Goal: Task Accomplishment & Management: Manage account settings

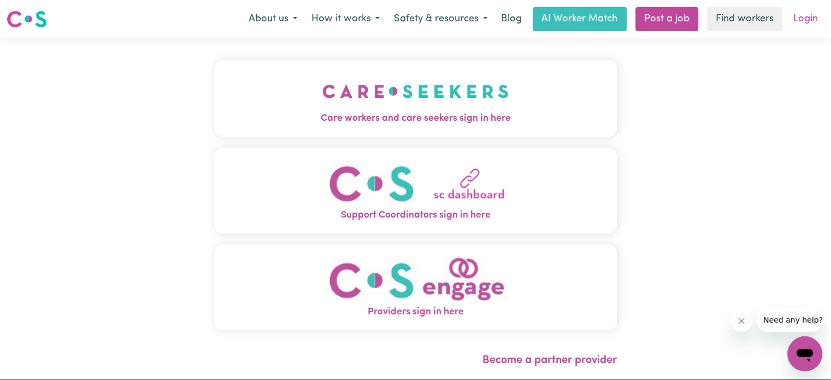
click at [804, 15] on link "Login" at bounding box center [806, 19] width 38 height 24
click at [804, 17] on link "Login" at bounding box center [806, 19] width 38 height 24
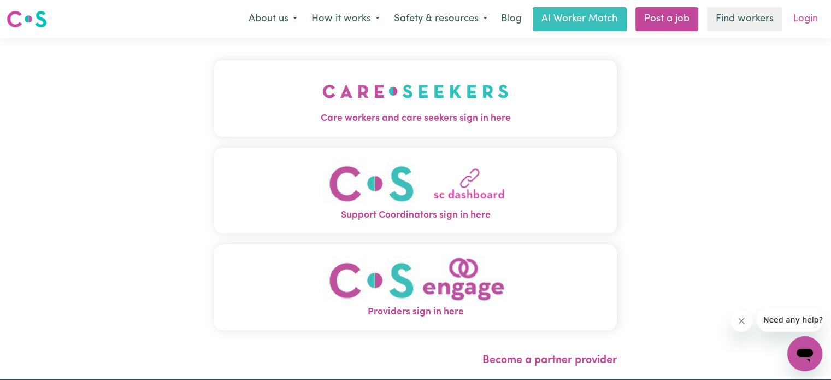
click at [804, 17] on link "Login" at bounding box center [806, 19] width 38 height 24
click at [806, 20] on link "Login" at bounding box center [806, 19] width 38 height 24
click at [808, 21] on link "Login" at bounding box center [806, 19] width 38 height 24
click at [726, 17] on link "Find workers" at bounding box center [744, 19] width 75 height 24
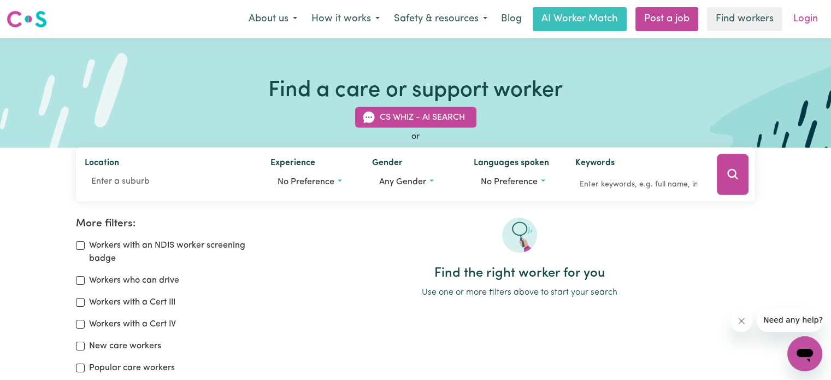
click at [814, 17] on link "Login" at bounding box center [806, 19] width 38 height 24
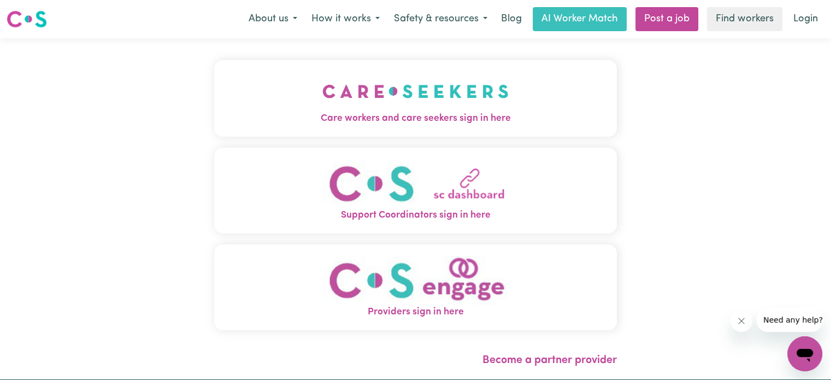
click at [406, 102] on img "Care workers and care seekers sign in here" at bounding box center [415, 91] width 186 height 40
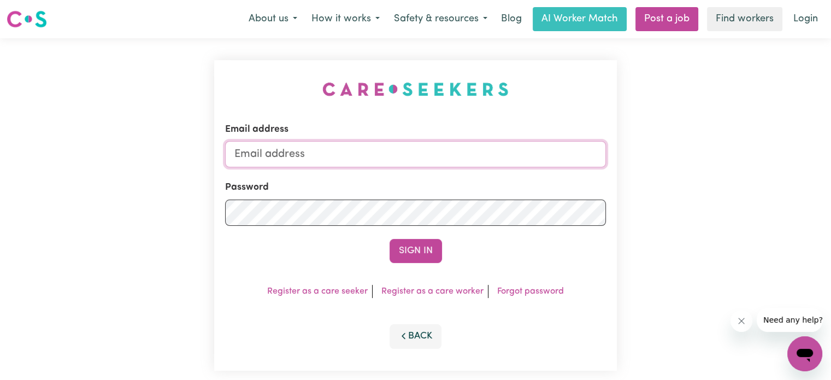
click at [309, 151] on input "Email address" at bounding box center [415, 154] width 381 height 26
type input "SusanSabransky1@gmail.com"
click at [421, 248] on button "Sign In" at bounding box center [416, 251] width 52 height 24
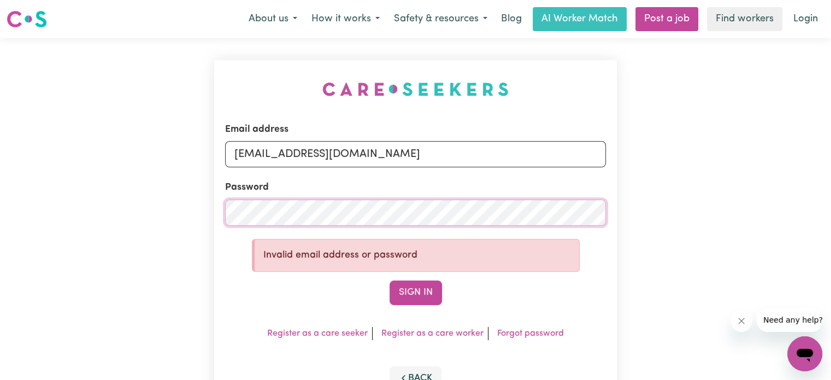
click at [190, 211] on div "Email address SusanSabransky1@gmail.com Password Invalid email address or passw…" at bounding box center [415, 236] width 831 height 396
click at [258, 276] on form "Email address SusanSabransky1@gmail.com Password Invalid email address or passw…" at bounding box center [415, 213] width 381 height 183
click at [307, 316] on div "Email address SusanSabransky1@gmail.com Password Invalid email address or passw…" at bounding box center [415, 236] width 403 height 352
click at [521, 331] on link "Forgot password" at bounding box center [530, 333] width 67 height 9
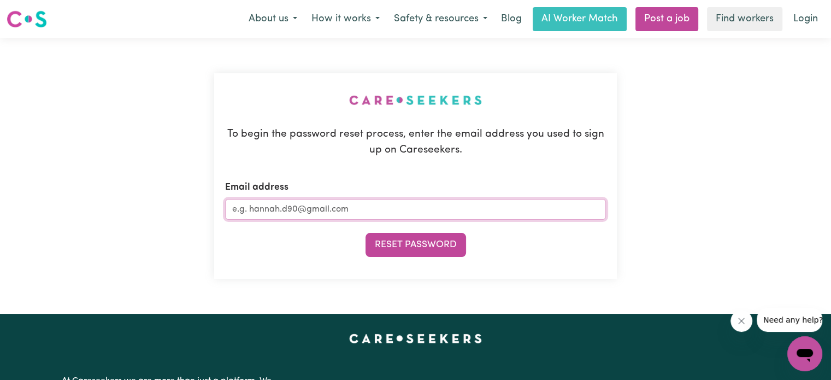
click at [302, 203] on input "Email address" at bounding box center [415, 209] width 381 height 21
type input "susansabransky1@gmail.com"
click at [398, 243] on button "Reset Password" at bounding box center [416, 245] width 101 height 24
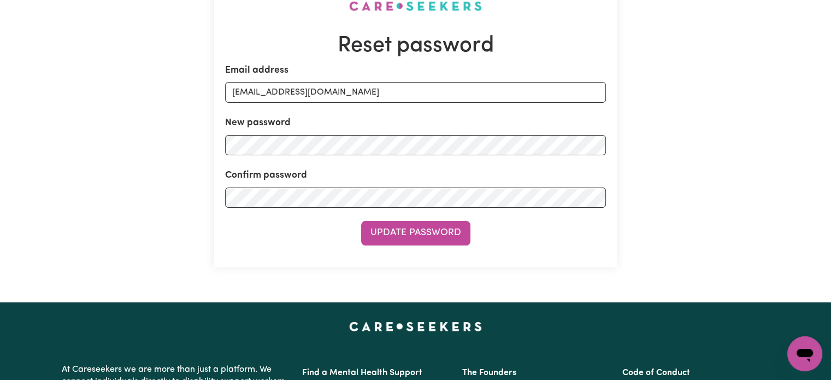
scroll to position [109, 0]
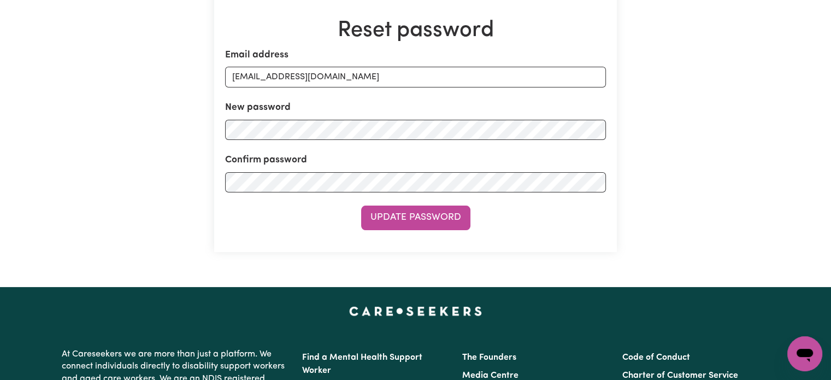
click at [410, 216] on button "Update Password" at bounding box center [415, 217] width 109 height 24
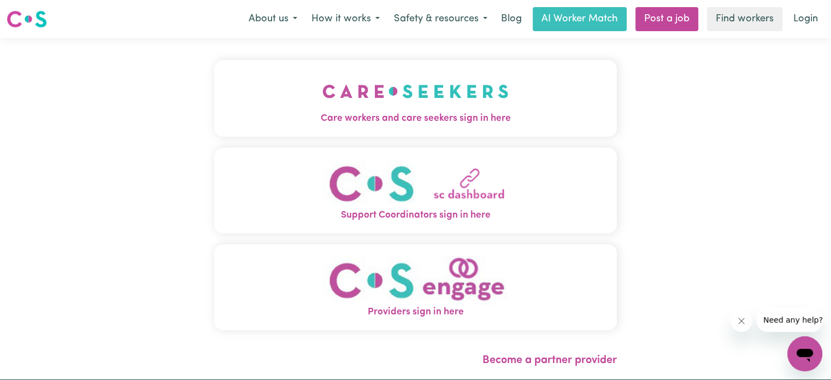
click at [393, 117] on span "Care workers and care seekers sign in here" at bounding box center [415, 118] width 403 height 14
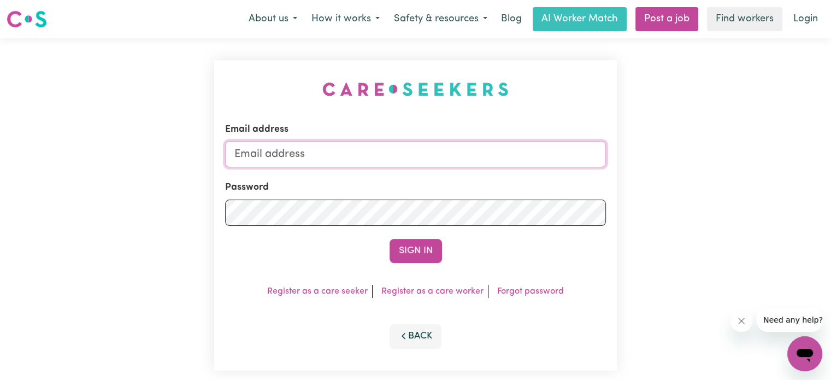
click at [303, 155] on input "Email address" at bounding box center [415, 154] width 381 height 26
type input "SusanSabransky1@gmail.com"
click at [425, 250] on button "Sign In" at bounding box center [416, 251] width 52 height 24
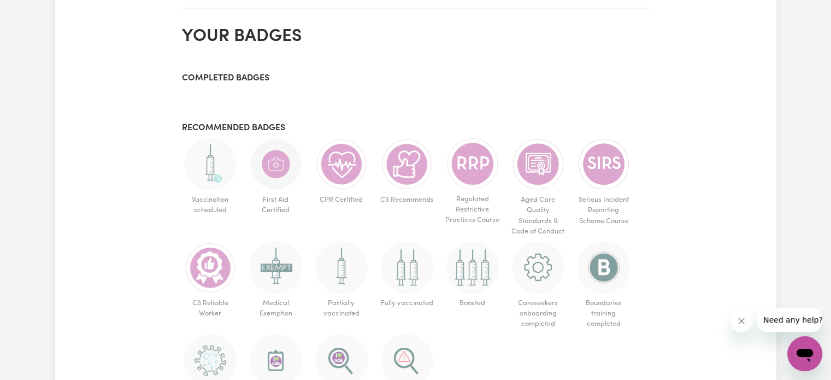
scroll to position [929, 0]
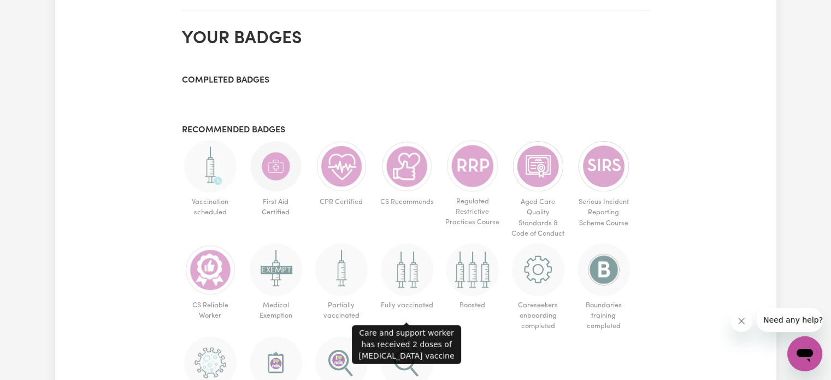
click at [410, 277] on img at bounding box center [407, 269] width 52 height 52
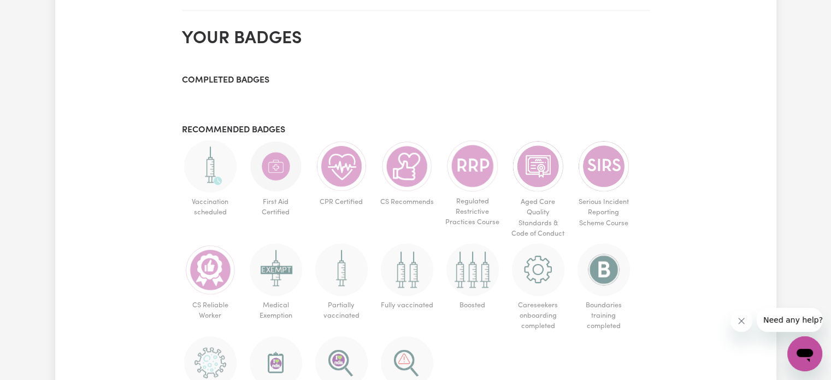
click at [405, 275] on img at bounding box center [407, 269] width 52 height 52
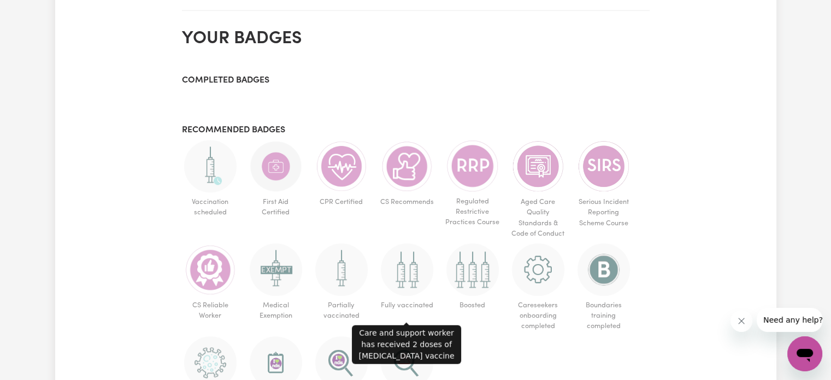
click at [405, 275] on img at bounding box center [407, 269] width 52 height 52
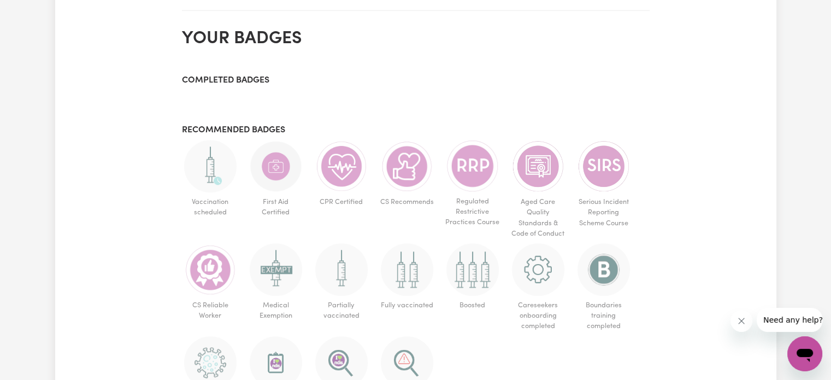
click at [402, 313] on span "Fully vaccinated" at bounding box center [407, 305] width 57 height 19
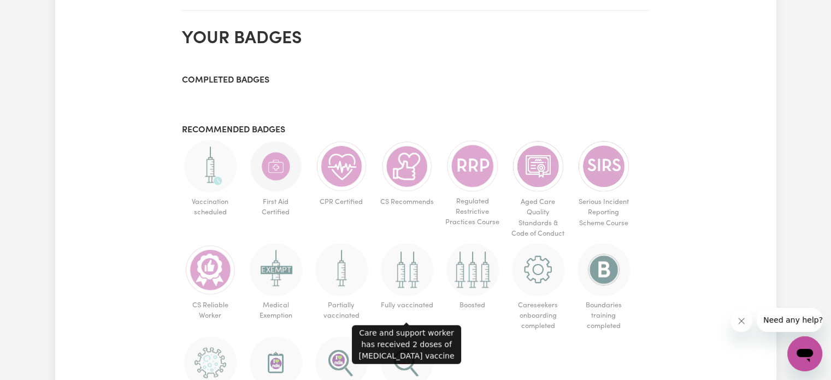
click at [411, 292] on img at bounding box center [407, 269] width 52 height 52
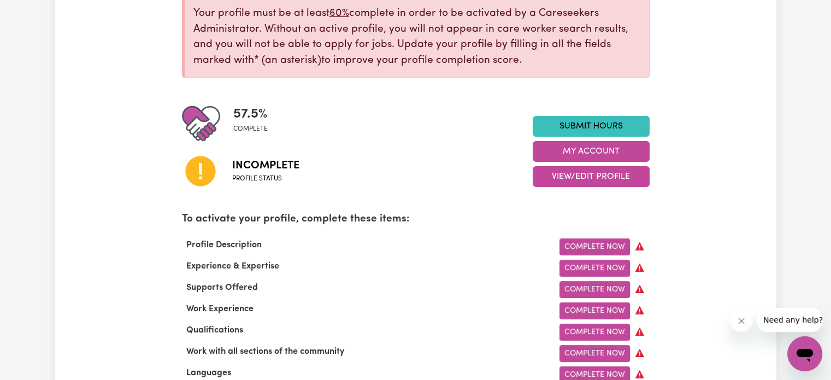
scroll to position [273, 0]
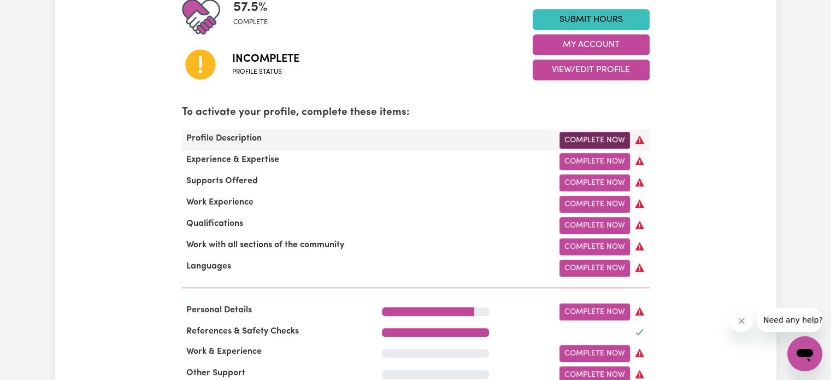
click at [579, 137] on link "Complete Now" at bounding box center [595, 140] width 70 height 17
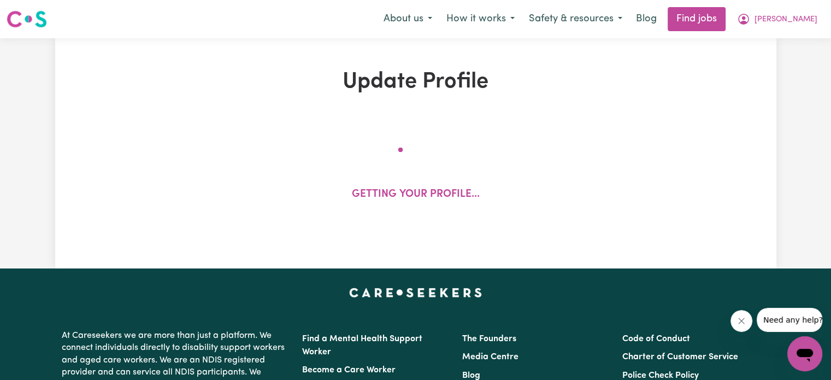
select select "female"
select select "Australian Citizen"
select select "Studying a healthcare related degree or qualification"
select select "55"
select select "65"
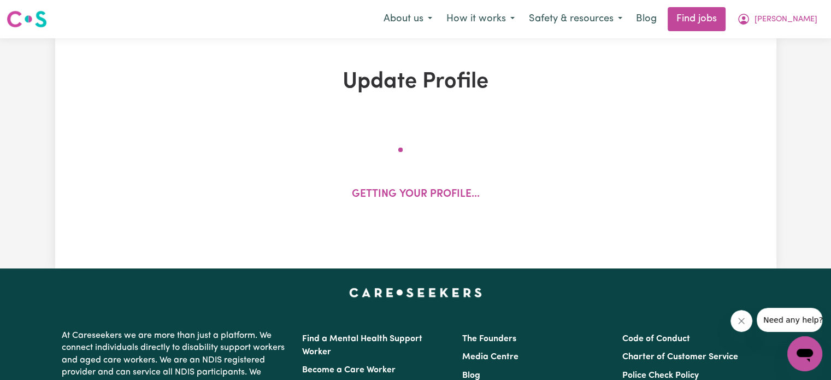
select select "75"
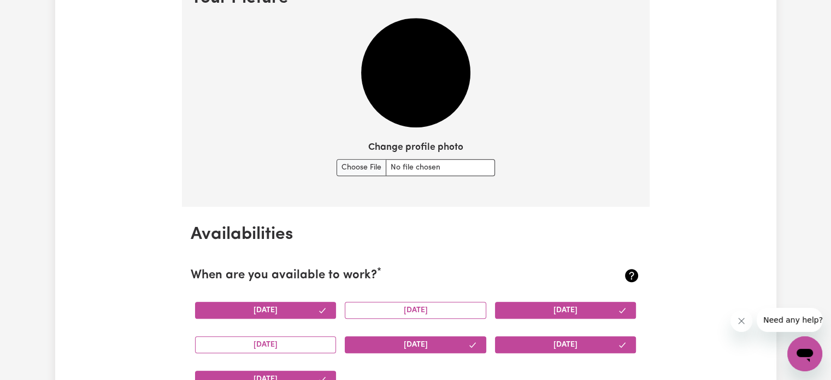
scroll to position [820, 0]
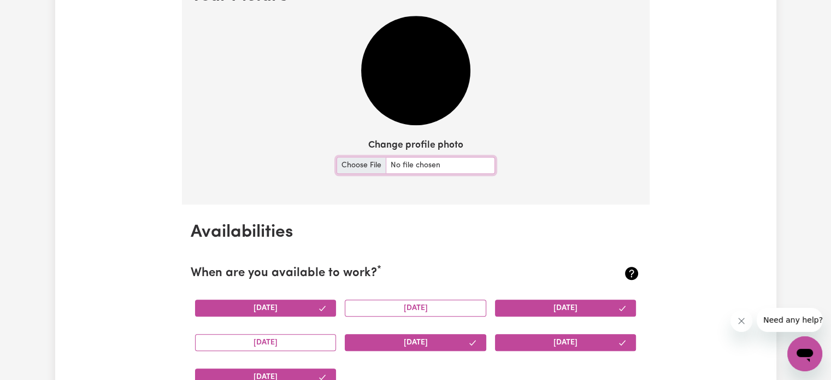
click at [363, 163] on input "Change profile photo" at bounding box center [416, 165] width 158 height 17
type input "C:\fakepath\thumbnail_IMG_2679.jpg"
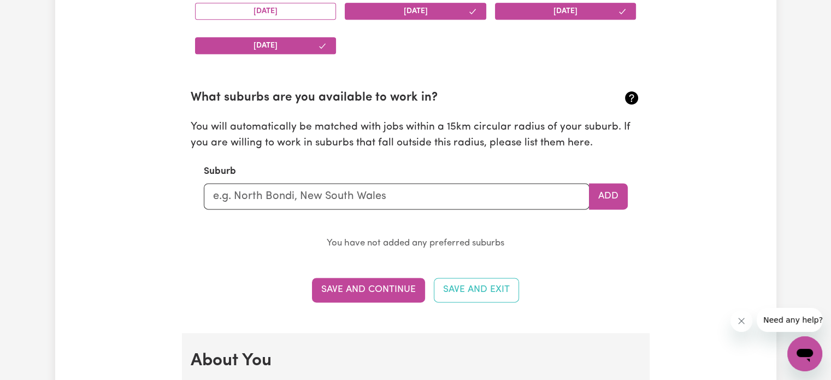
scroll to position [1421, 0]
click at [256, 194] on input "text" at bounding box center [397, 196] width 386 height 26
type input "BULLEEN"
type input "BULLEEN, Victoria, 3105"
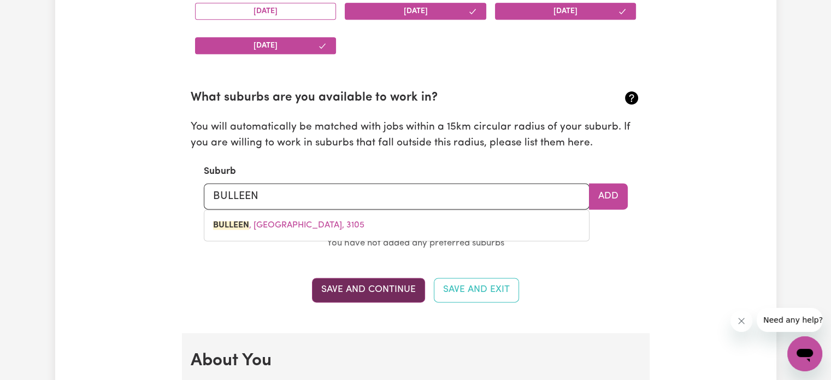
click at [356, 286] on button "Save and Continue" at bounding box center [368, 290] width 113 height 24
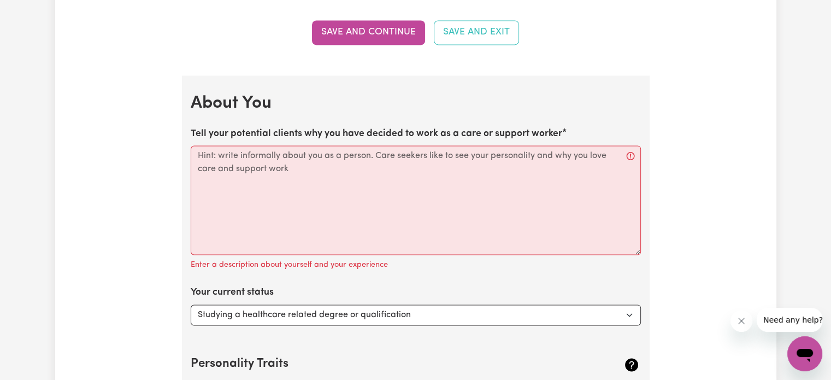
scroll to position [1696, 0]
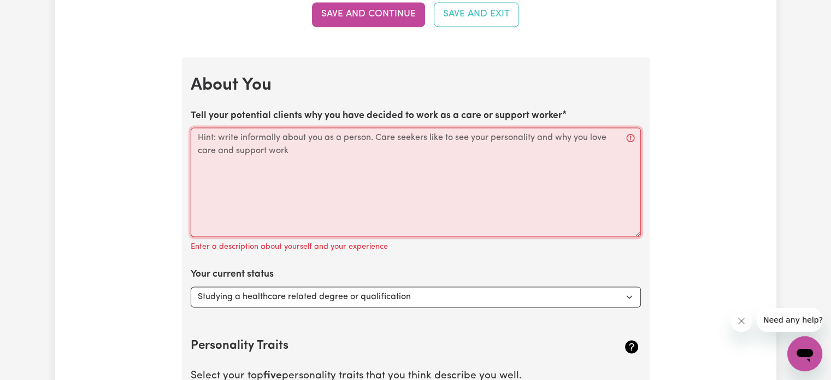
click at [289, 143] on textarea "Tell your potential clients why you have decided to work as a care or support w…" at bounding box center [416, 181] width 450 height 109
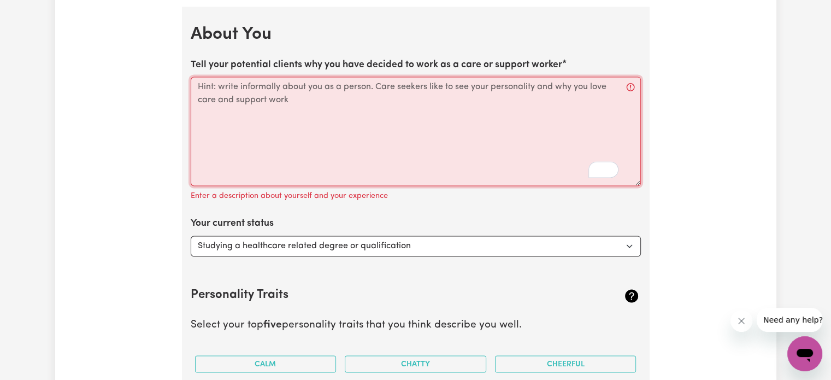
scroll to position [1642, 0]
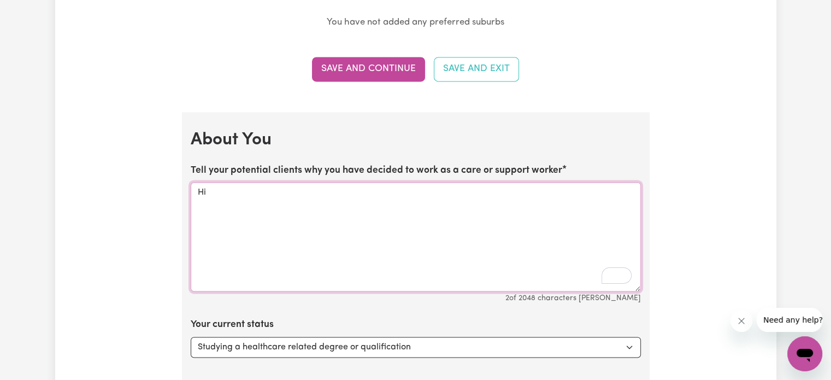
type textarea "H"
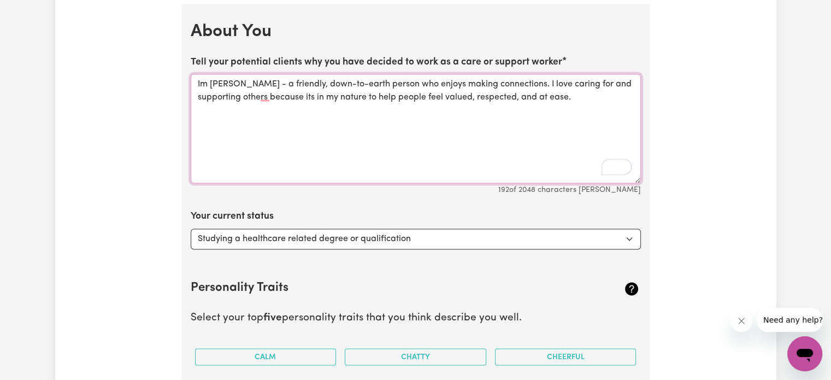
scroll to position [1751, 0]
type textarea "Im Susan - a friendly, down-to-earth person who enjoys making connections. I lo…"
click at [628, 234] on select "Select... Studying a healthcare related degree or qualification Studying a non-…" at bounding box center [416, 237] width 450 height 21
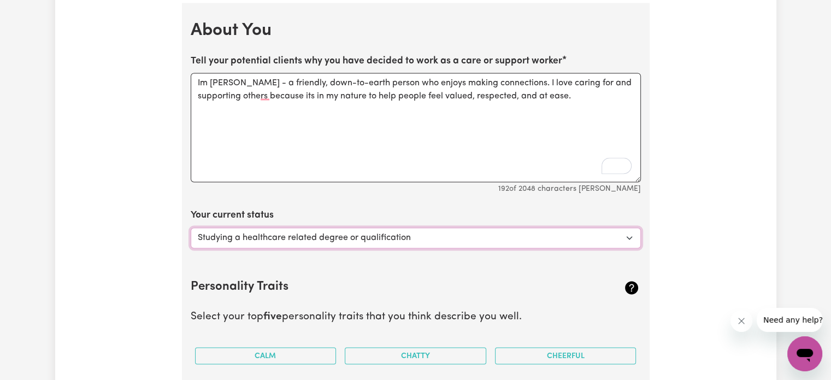
select select "Embarking on a career change into the care industry"
click at [191, 227] on select "Select... Studying a healthcare related degree or qualification Studying a non-…" at bounding box center [416, 237] width 450 height 21
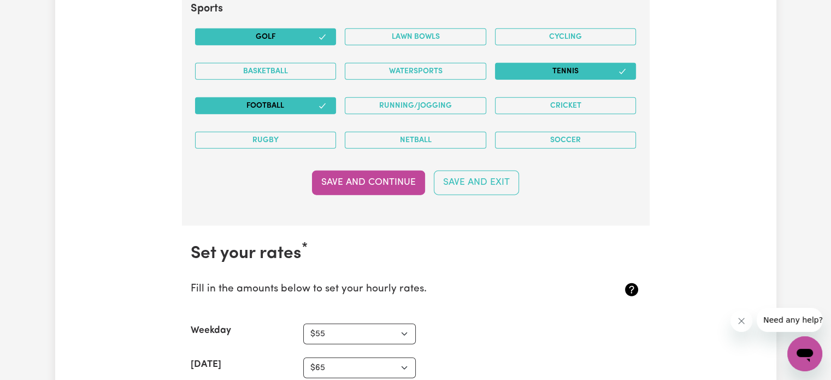
scroll to position [2571, 0]
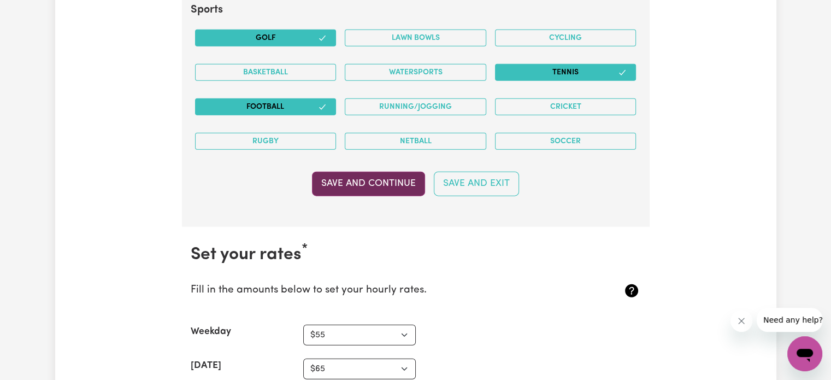
type textarea "Im [PERSON_NAME] - a friendly, down-to-earth person who enjoys making connectio…"
click at [377, 175] on button "Save and Continue" at bounding box center [368, 184] width 113 height 24
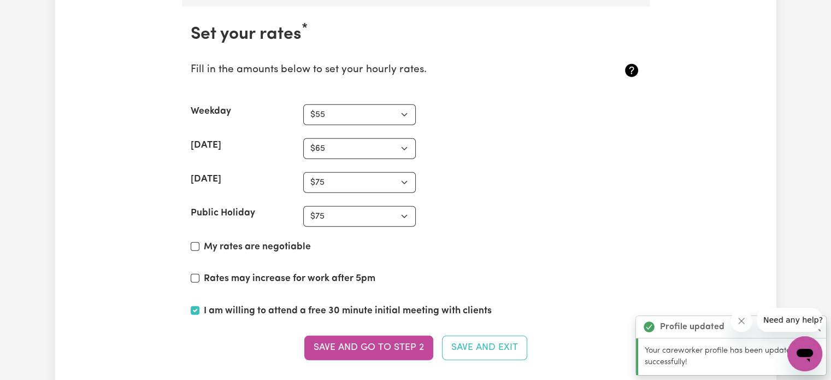
scroll to position [2791, 0]
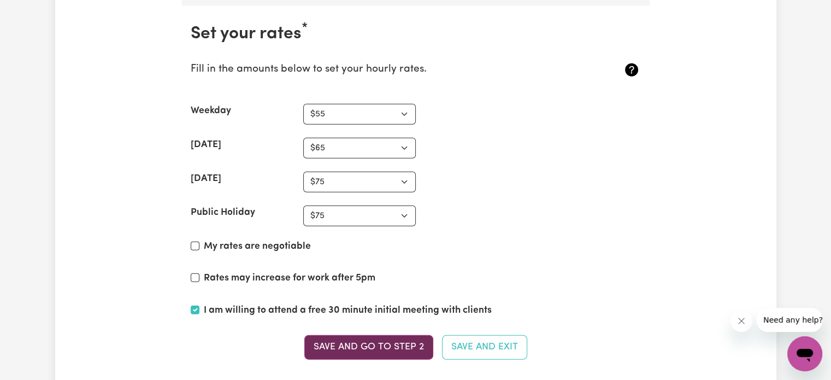
click at [380, 338] on button "Save and go to Step 2" at bounding box center [368, 347] width 129 height 24
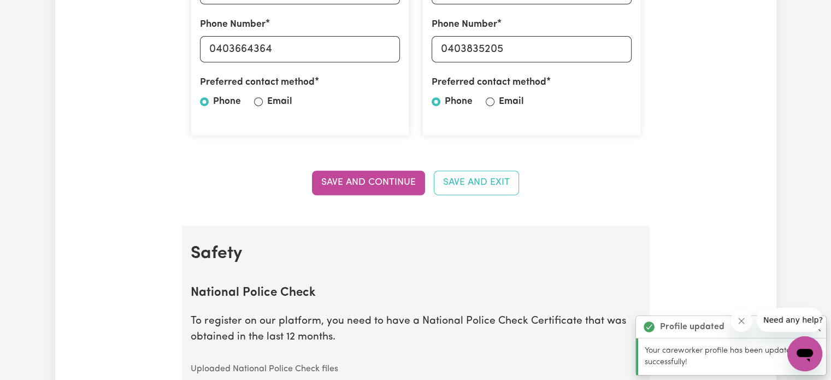
scroll to position [492, 0]
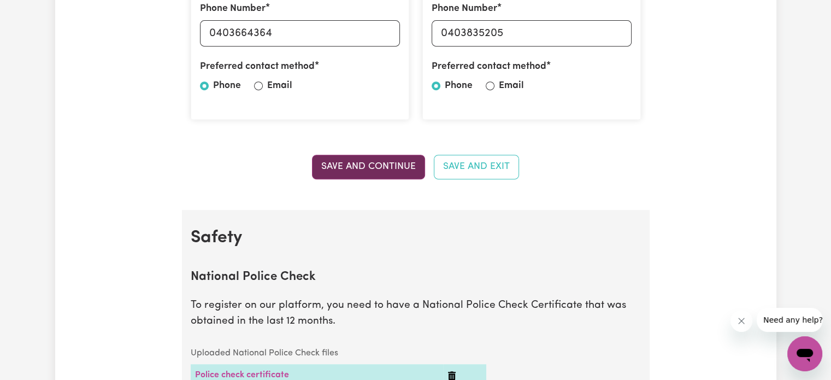
click at [377, 163] on button "Save and Continue" at bounding box center [368, 167] width 113 height 24
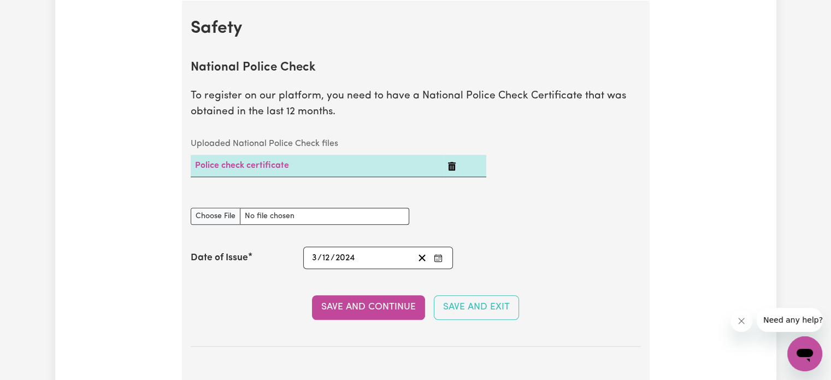
scroll to position [687, 0]
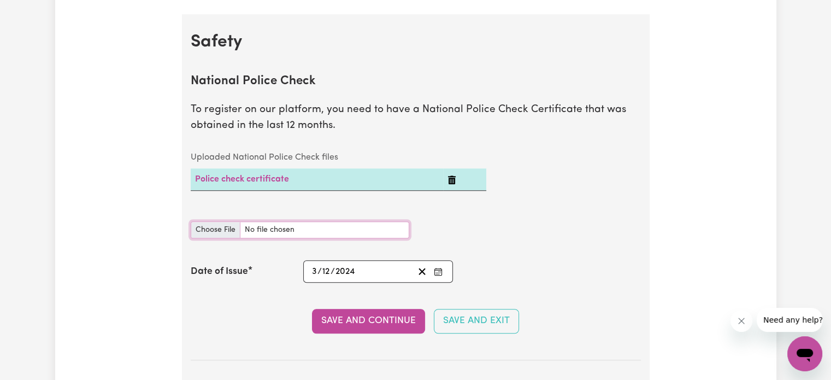
click at [275, 225] on input "National Police Check document" at bounding box center [300, 229] width 219 height 17
type input "C:\fakepath\Susan Sabransky resume 2025.pdf"
click at [296, 226] on input "National Police Check document" at bounding box center [300, 229] width 219 height 17
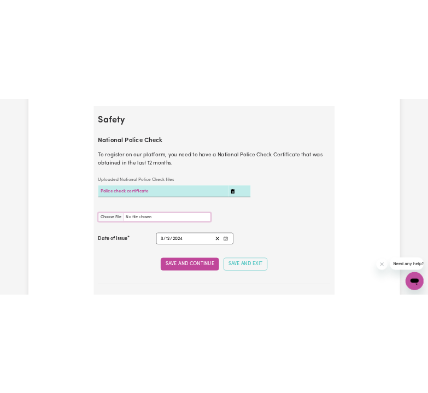
scroll to position [674, 0]
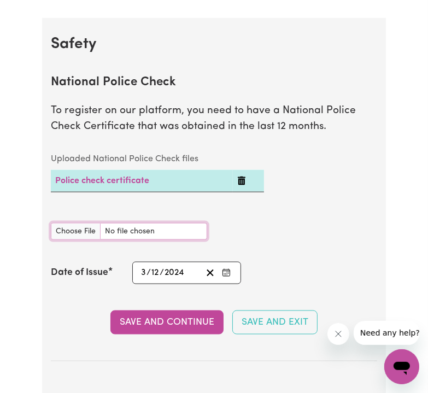
type input "C:\fakepath\Adobe Scan 13 Aug 2025.pdf"
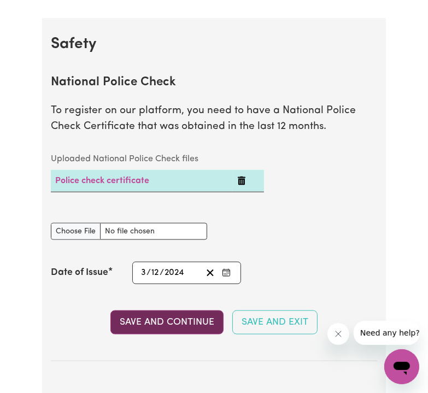
click at [168, 319] on button "Save and Continue" at bounding box center [166, 322] width 113 height 24
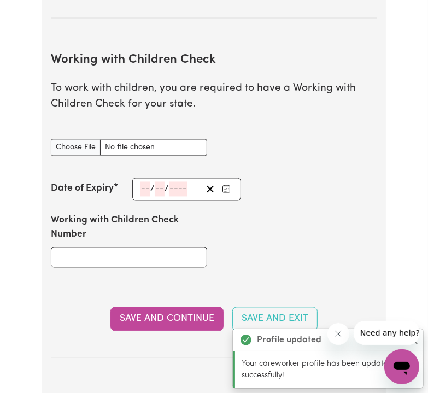
scroll to position [1052, 0]
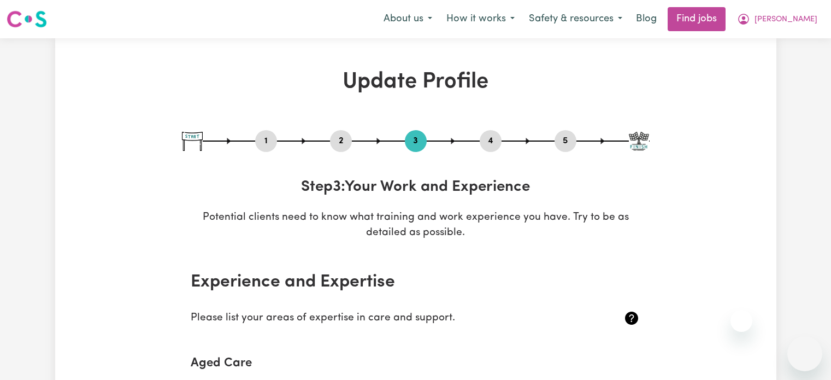
select select "Certificate III (Individual Support)"
click at [339, 137] on button "2" at bounding box center [341, 141] width 22 height 14
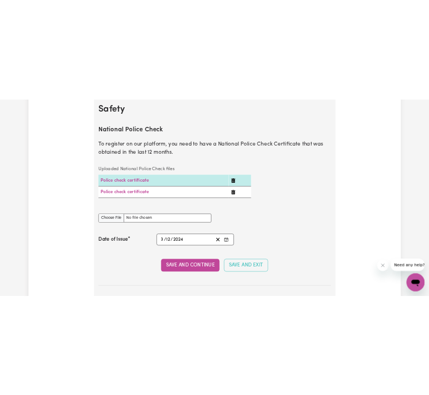
scroll to position [697, 0]
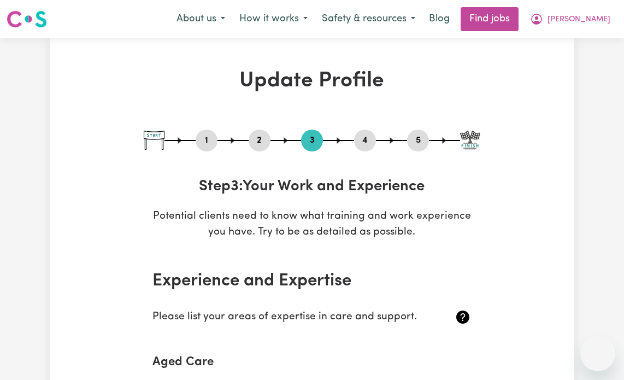
select select "Certificate III (Individual Support)"
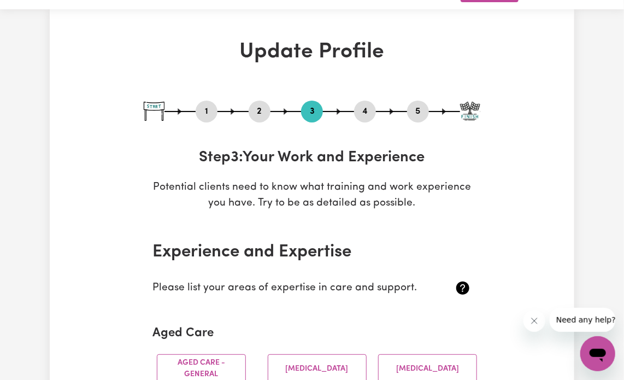
scroll to position [55, 0]
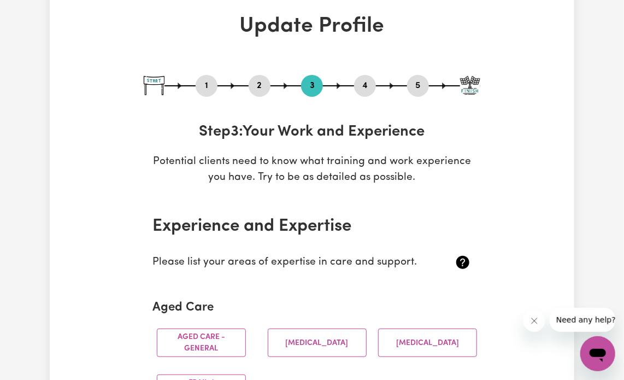
click at [258, 84] on button "2" at bounding box center [260, 86] width 22 height 14
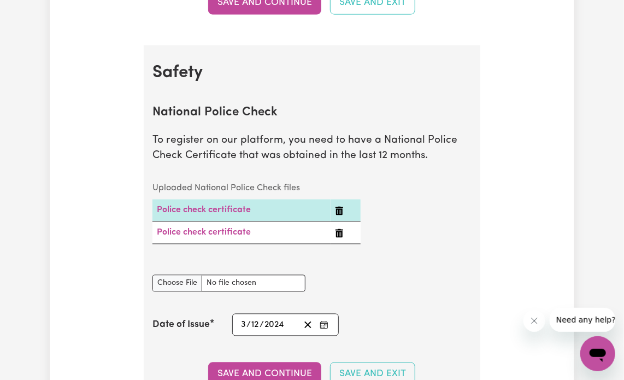
scroll to position [656, 0]
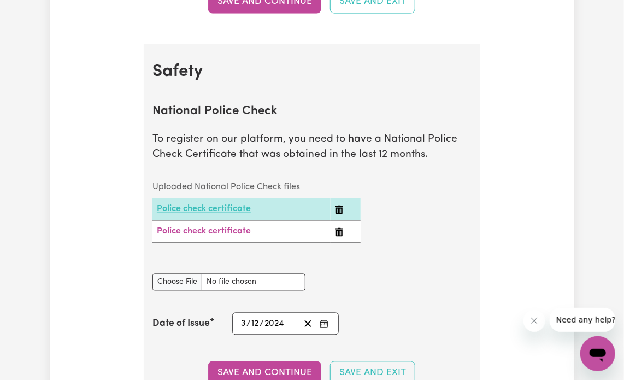
click at [202, 208] on link "Police check certificate" at bounding box center [204, 209] width 94 height 9
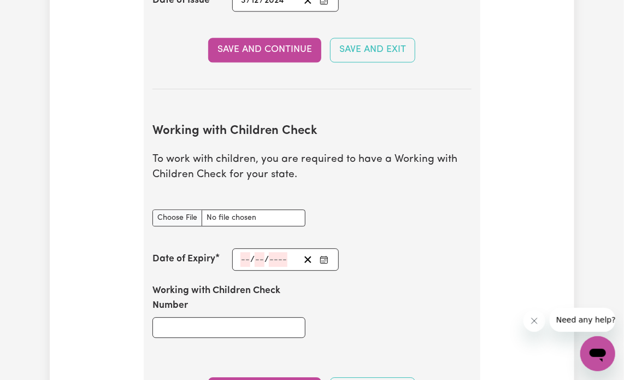
scroll to position [1038, 0]
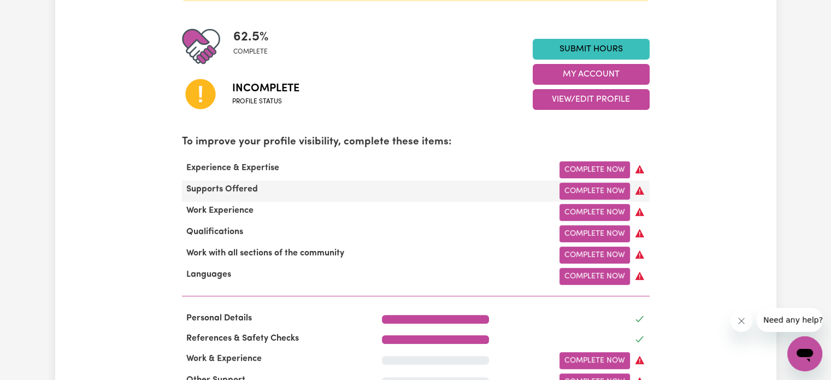
scroll to position [273, 0]
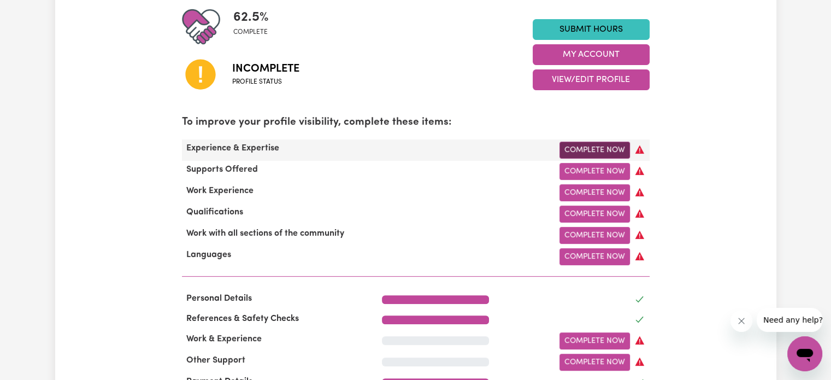
click at [592, 149] on link "Complete Now" at bounding box center [595, 150] width 70 height 17
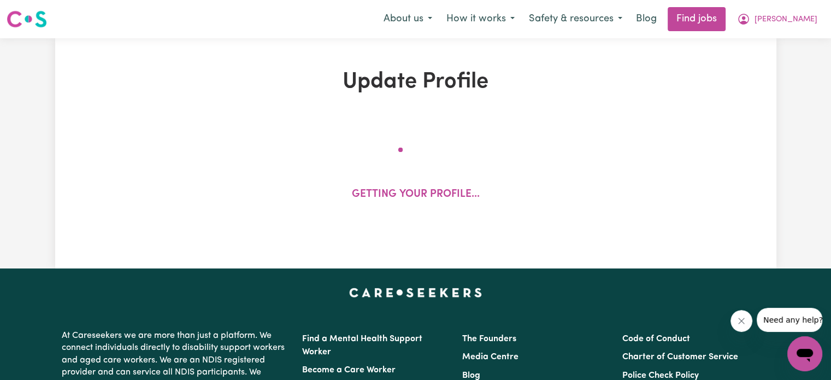
select select "Certificate III (Individual Support)"
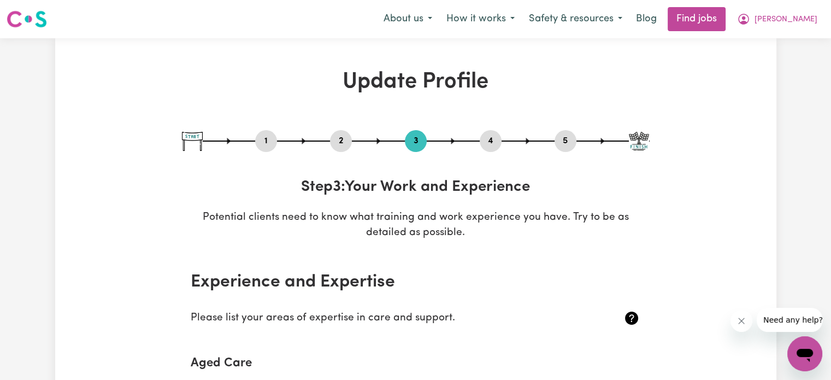
click at [341, 140] on button "2" at bounding box center [341, 141] width 22 height 14
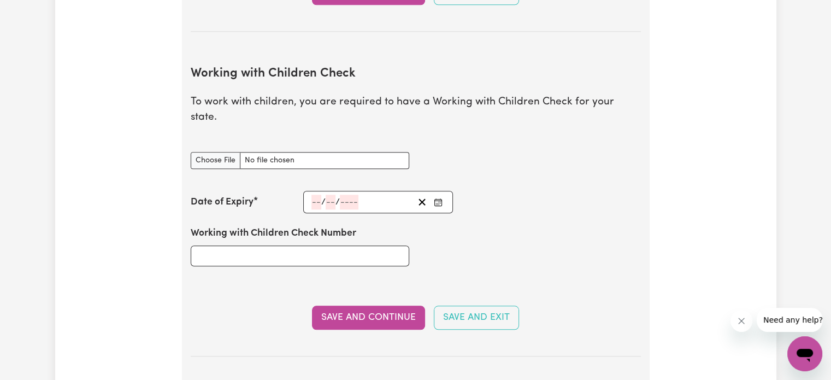
scroll to position [1148, 0]
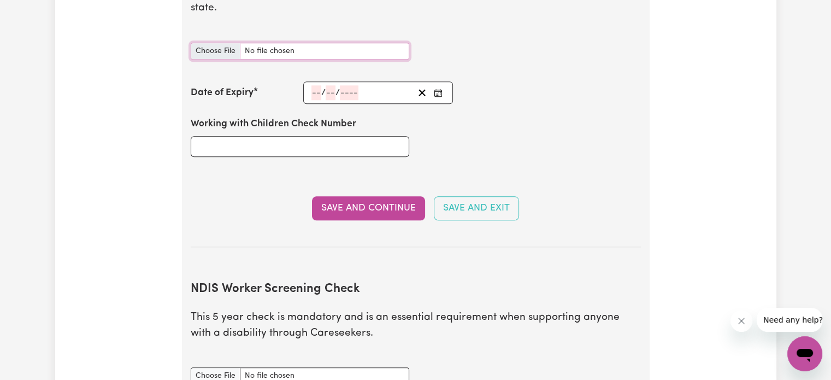
click at [286, 43] on input "Working with Children Check document" at bounding box center [300, 51] width 219 height 17
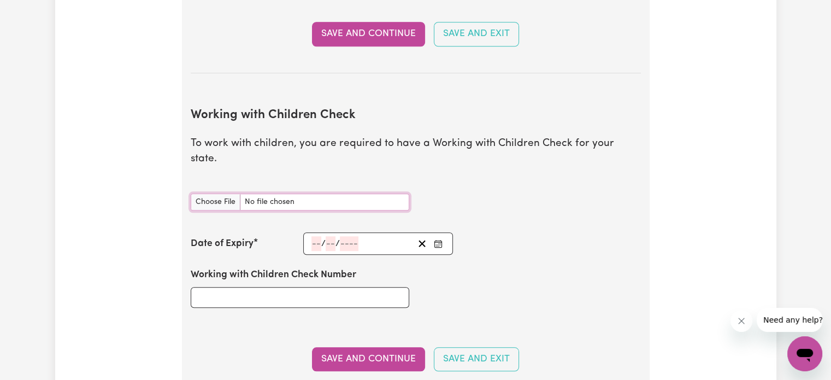
scroll to position [1038, 0]
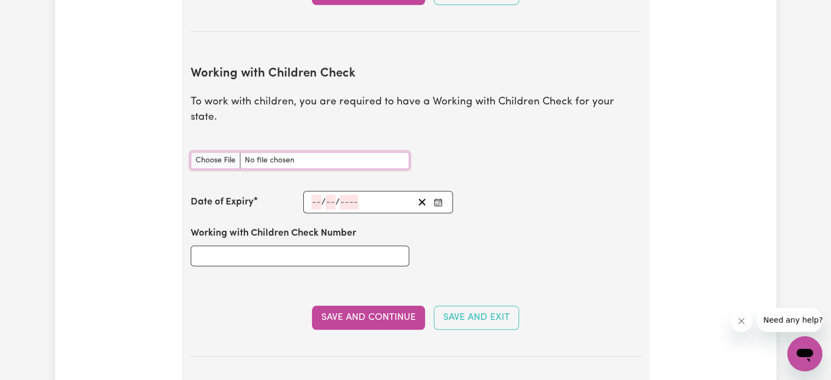
type input "C:\fakepath\WWCC (1).eml"
click at [313, 195] on input "number" at bounding box center [316, 202] width 10 height 15
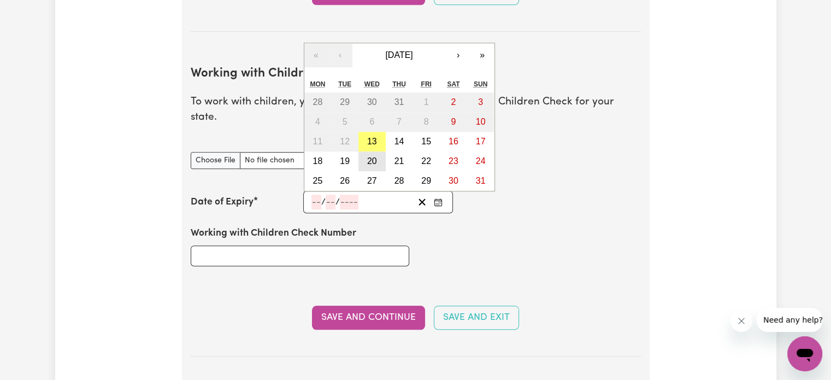
click at [373, 156] on abbr "20" at bounding box center [372, 160] width 10 height 9
type input "2025-08-20"
type input "20"
type input "8"
type input "2025"
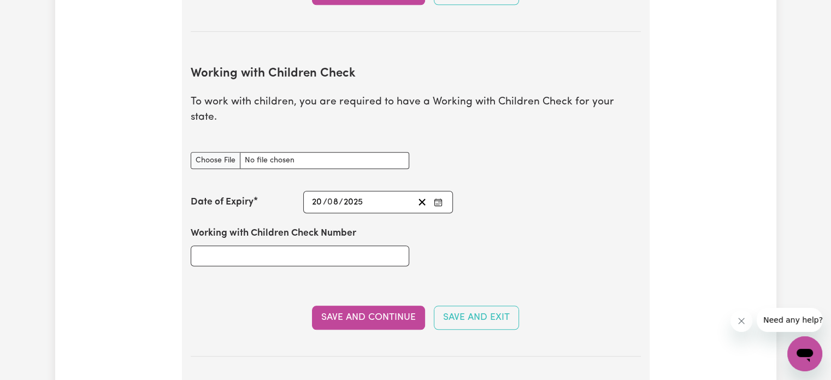
click at [443, 195] on button "Enter the Date of Expiry of your Working with Children Check" at bounding box center [438, 202] width 15 height 15
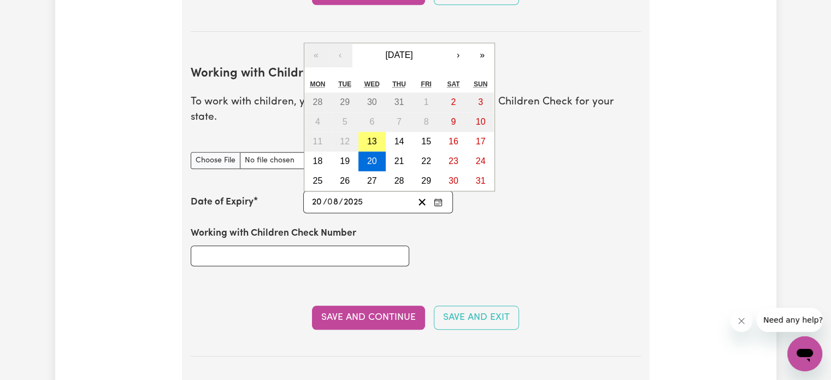
click at [434, 198] on icon "Enter the Date of Expiry of your Working with Children Check" at bounding box center [438, 202] width 9 height 9
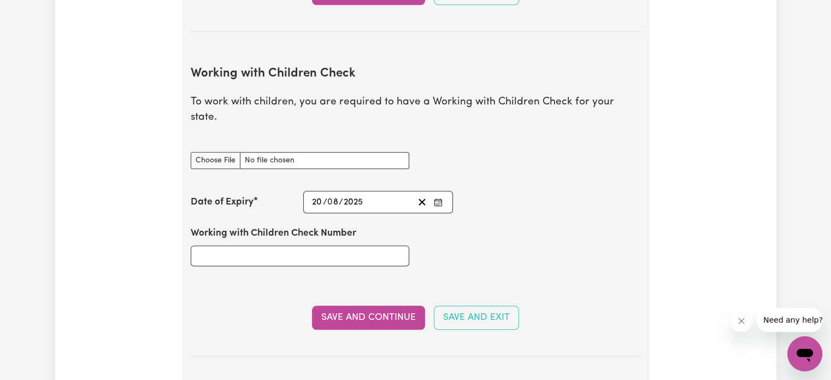
click at [434, 198] on icon "Enter the Date of Expiry of your Working with Children Check" at bounding box center [438, 202] width 9 height 9
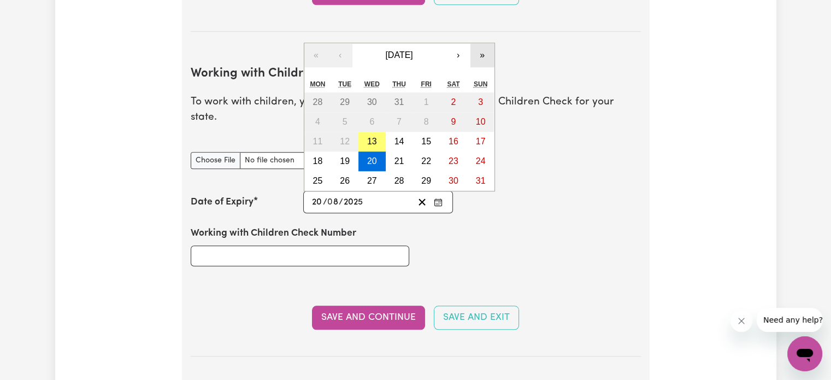
click at [478, 43] on button "»" at bounding box center [483, 55] width 24 height 24
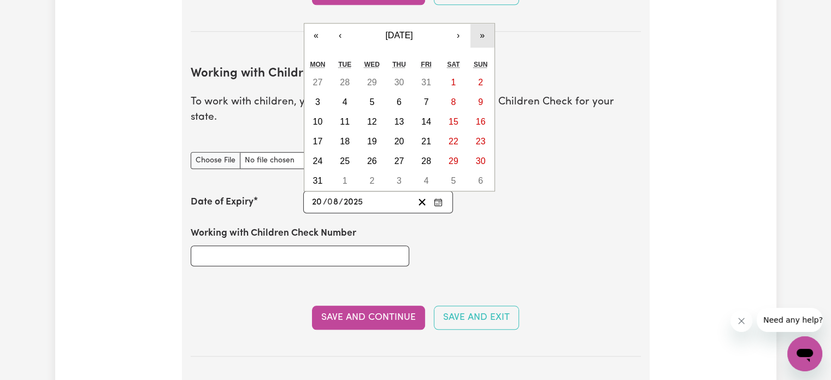
click at [484, 23] on button "»" at bounding box center [483, 35] width 24 height 24
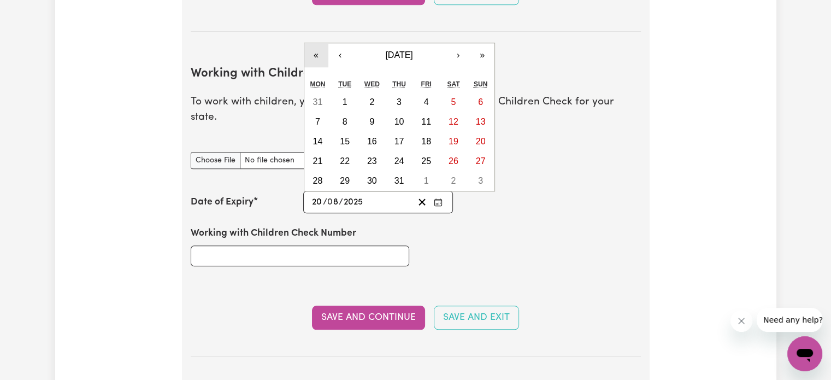
click at [313, 43] on button "«" at bounding box center [316, 55] width 24 height 24
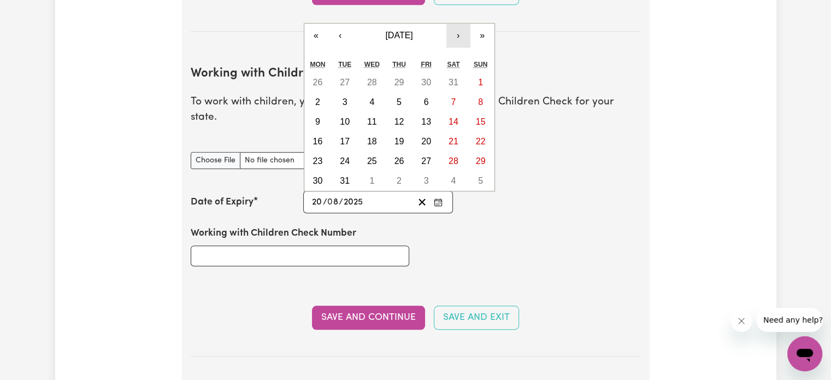
click at [457, 23] on button "›" at bounding box center [458, 35] width 24 height 24
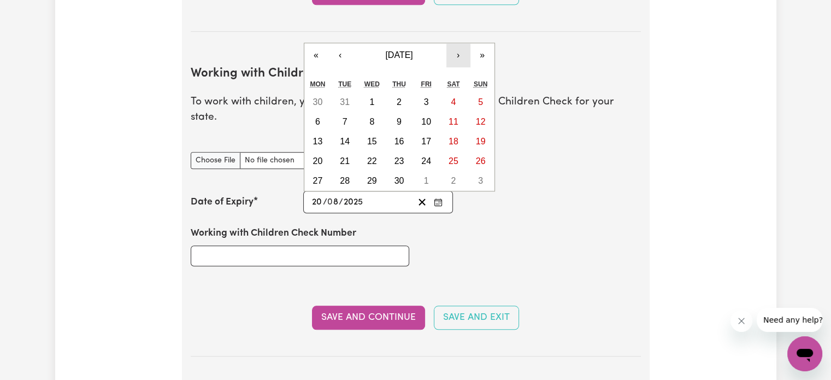
click at [457, 43] on button "›" at bounding box center [458, 55] width 24 height 24
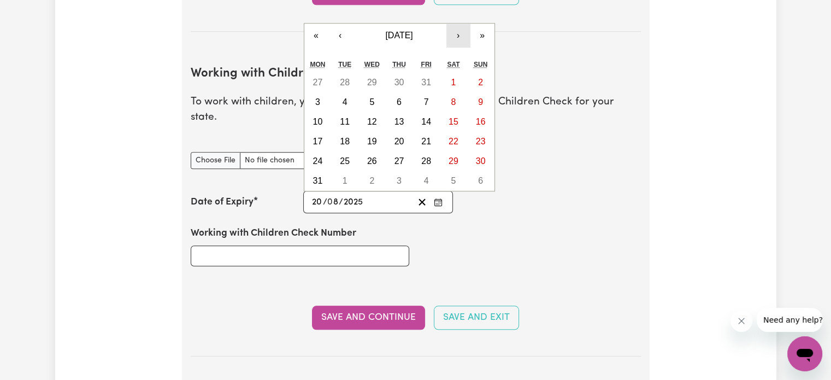
click at [458, 23] on button "›" at bounding box center [458, 35] width 24 height 24
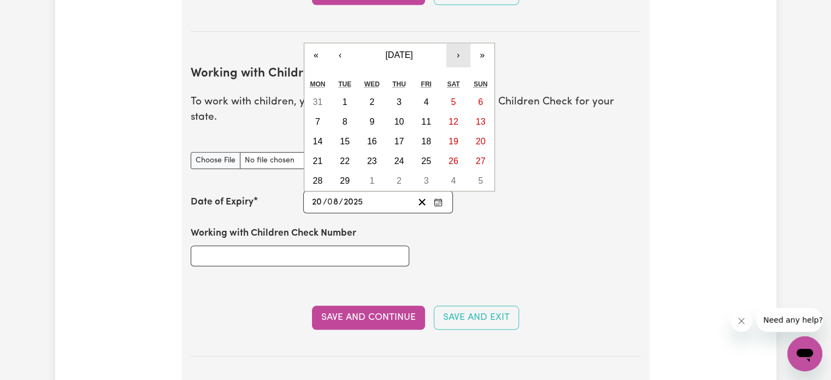
click at [454, 43] on button "›" at bounding box center [458, 55] width 24 height 24
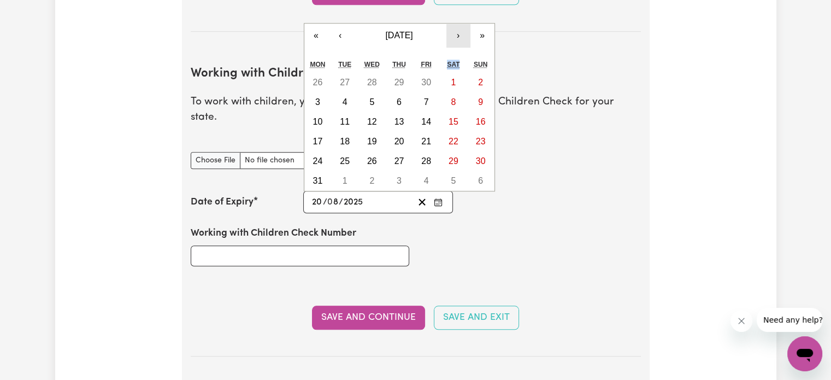
click at [454, 56] on div "Sat" at bounding box center [453, 64] width 27 height 16
click at [457, 23] on button "›" at bounding box center [458, 35] width 24 height 24
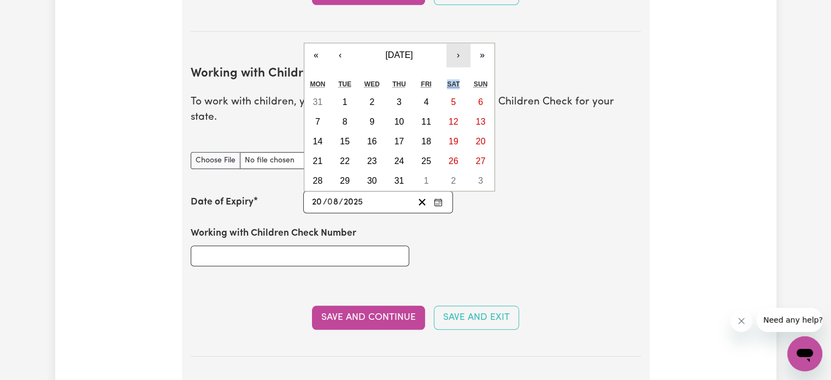
click at [454, 43] on button "›" at bounding box center [458, 55] width 24 height 24
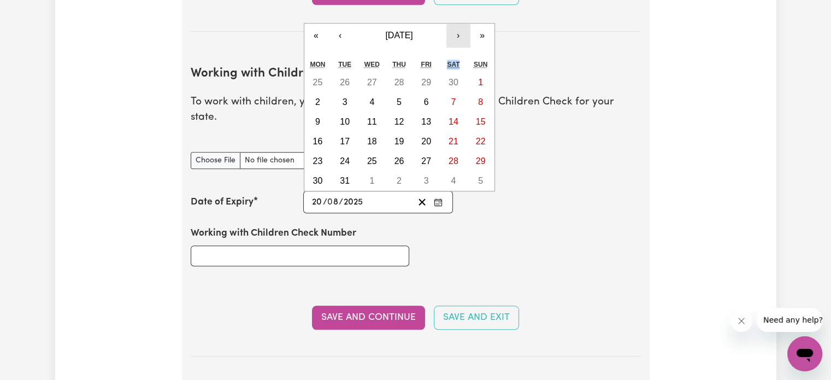
click at [457, 23] on button "›" at bounding box center [458, 35] width 24 height 24
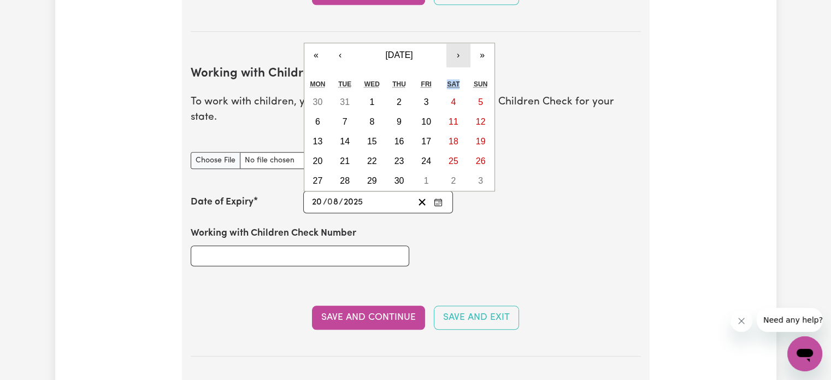
click at [452, 43] on button "›" at bounding box center [458, 55] width 24 height 24
click at [368, 156] on abbr "20" at bounding box center [372, 160] width 10 height 9
type input "2028-12-20"
type input "12"
type input "2028"
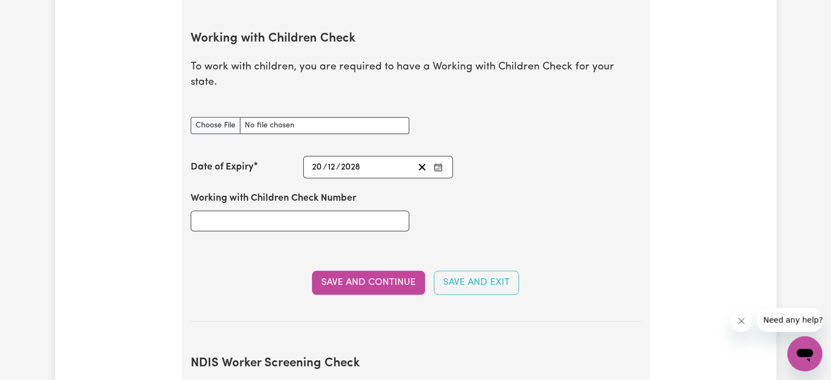
scroll to position [1093, 0]
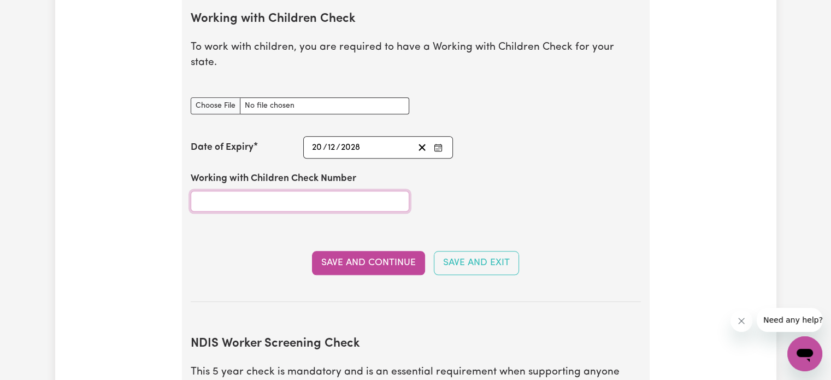
click at [280, 191] on input "Working with Children Check Number" at bounding box center [300, 201] width 219 height 21
type input "2956505A-01"
click at [368, 251] on button "Save and Continue" at bounding box center [368, 263] width 113 height 24
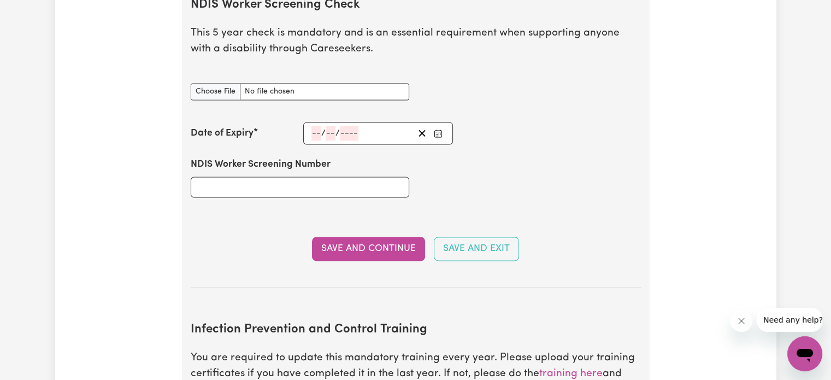
scroll to position [1559, 0]
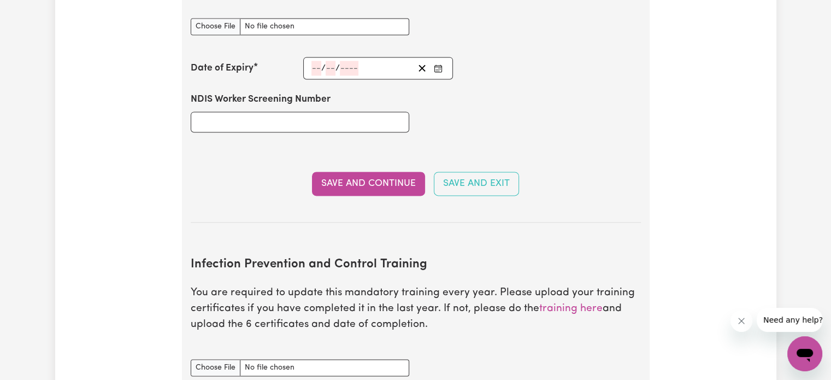
click at [368, 172] on button "Save and Continue" at bounding box center [368, 184] width 113 height 24
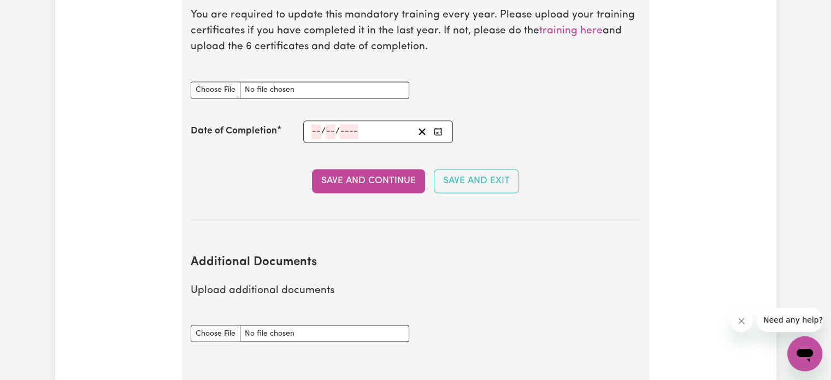
scroll to position [1834, 0]
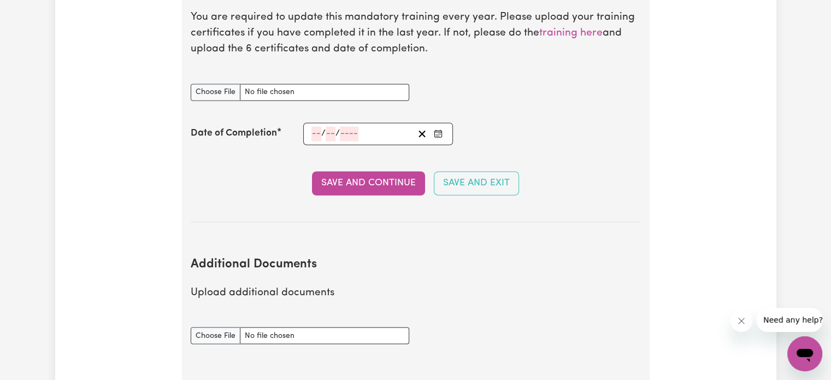
type input "C:\fakepath\Adobe Scan 31 Mar 2025 (3).pdf"
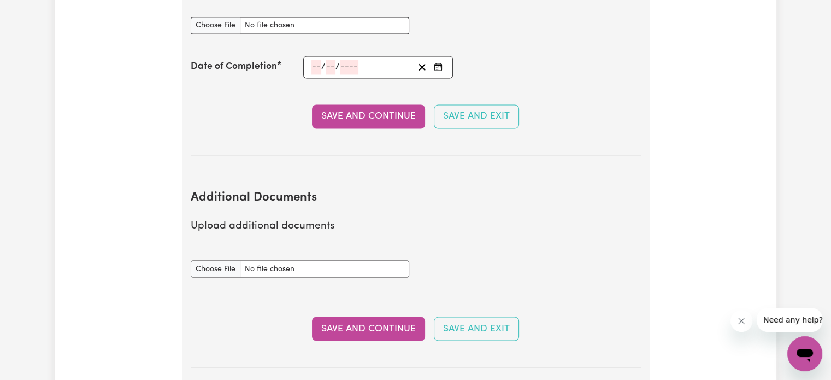
scroll to position [1943, 0]
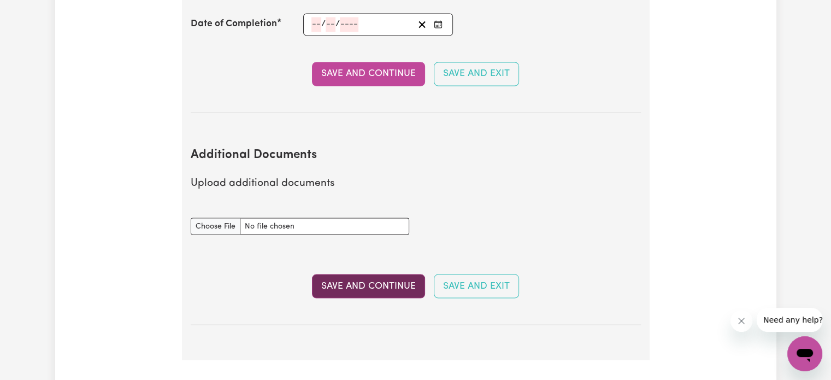
click at [360, 274] on button "Save and Continue" at bounding box center [368, 286] width 113 height 24
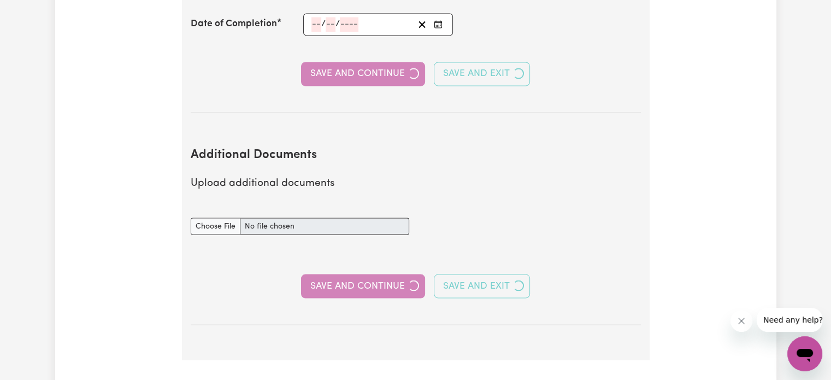
select select "Certificate III (Individual Support)"
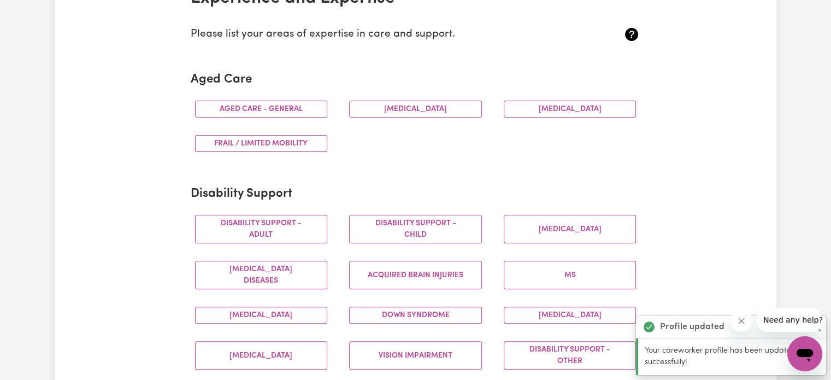
scroll to position [164, 0]
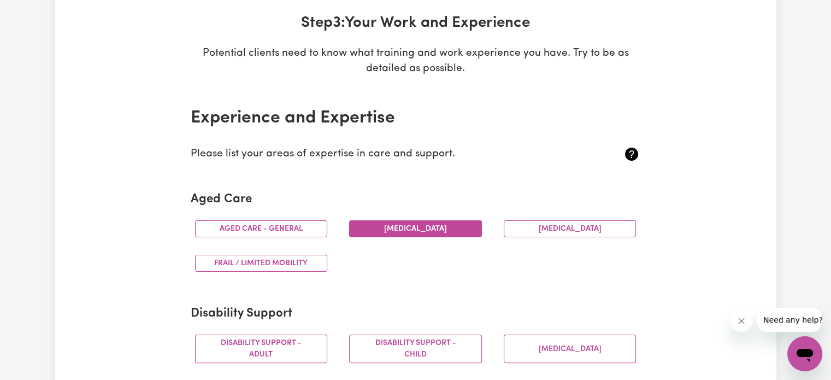
click at [381, 224] on button "[MEDICAL_DATA]" at bounding box center [415, 228] width 133 height 17
click at [262, 227] on button "Aged care - General" at bounding box center [261, 228] width 133 height 17
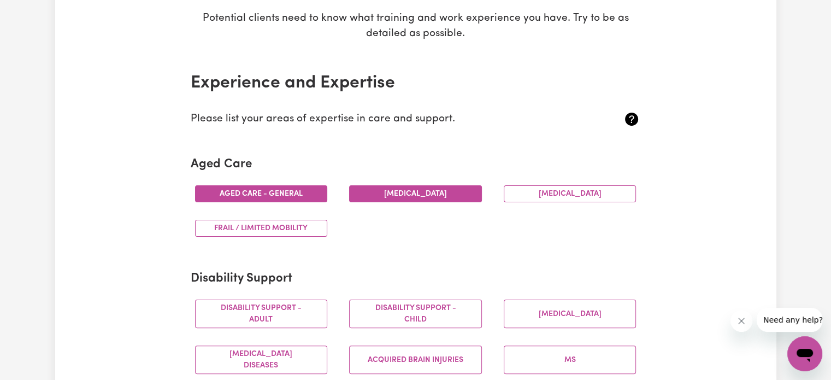
scroll to position [219, 0]
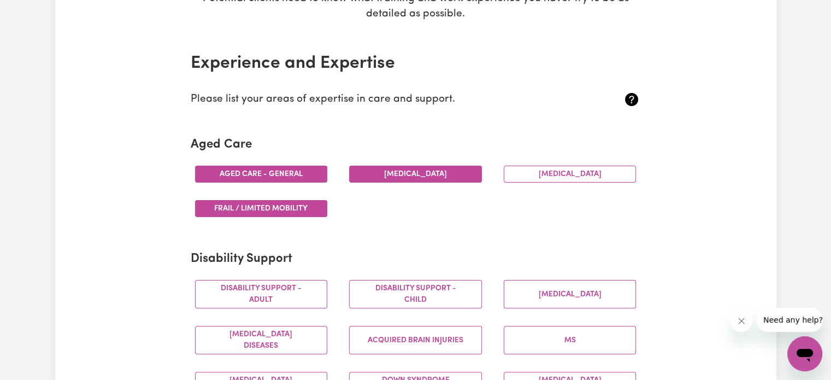
click at [263, 204] on button "Frail / limited mobility" at bounding box center [261, 208] width 133 height 17
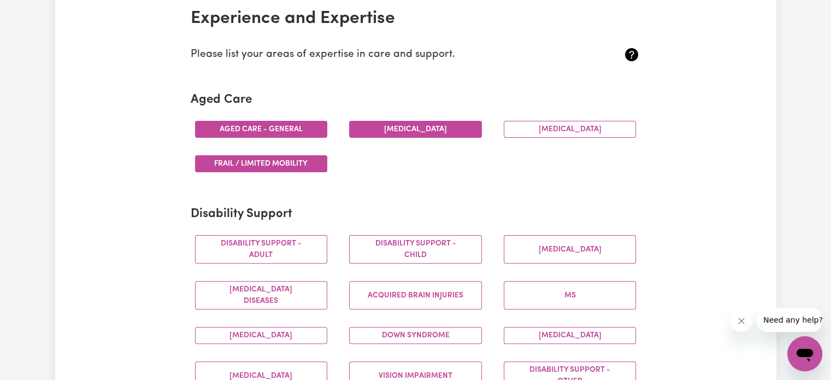
scroll to position [328, 0]
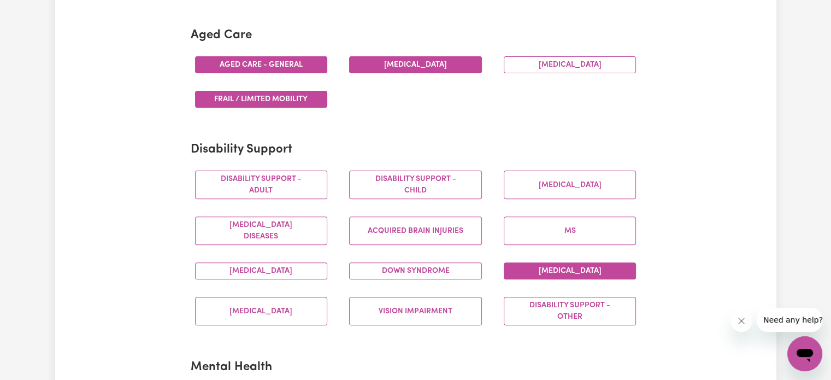
click at [518, 266] on button "[MEDICAL_DATA]" at bounding box center [570, 270] width 133 height 17
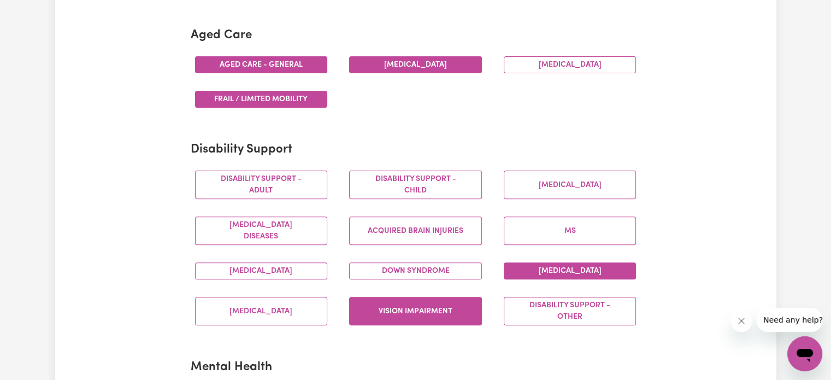
click at [420, 310] on button "Vision impairment" at bounding box center [415, 311] width 133 height 28
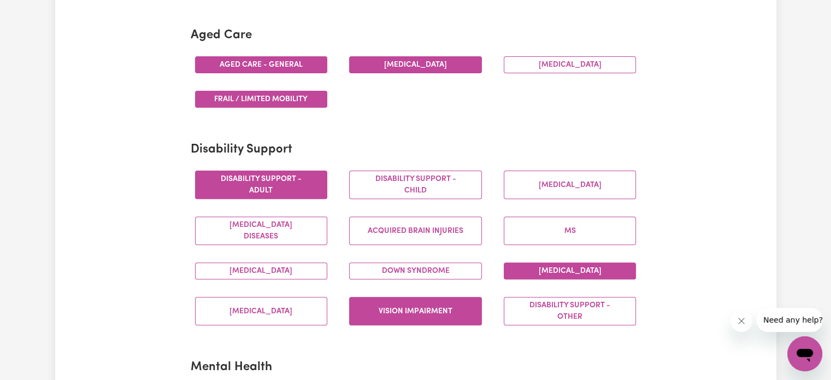
click at [289, 190] on button "Disability support - Adult" at bounding box center [261, 184] width 133 height 28
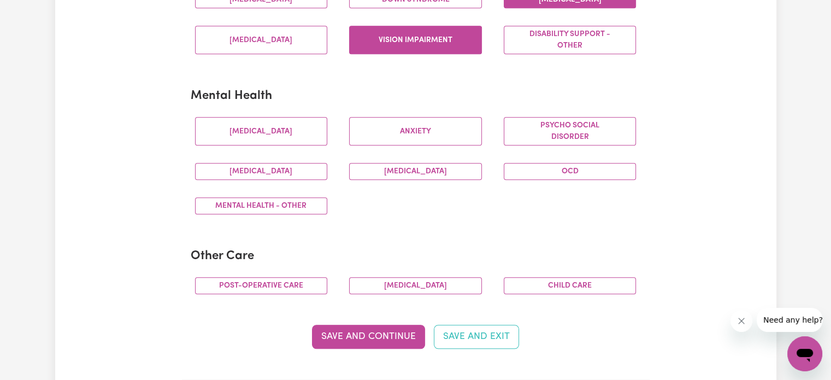
scroll to position [601, 0]
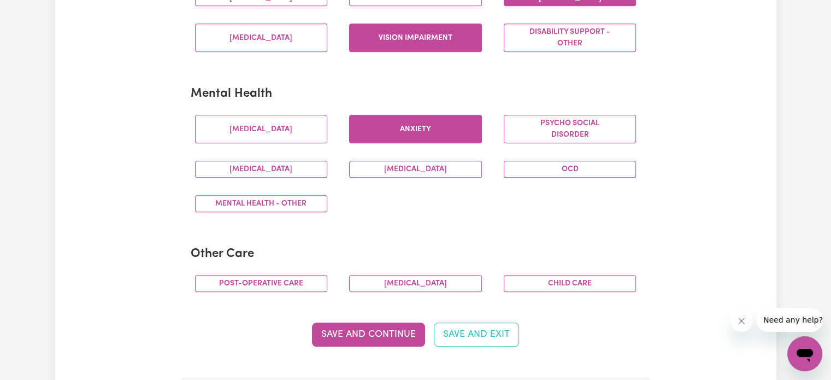
click at [429, 128] on button "Anxiety" at bounding box center [415, 129] width 133 height 28
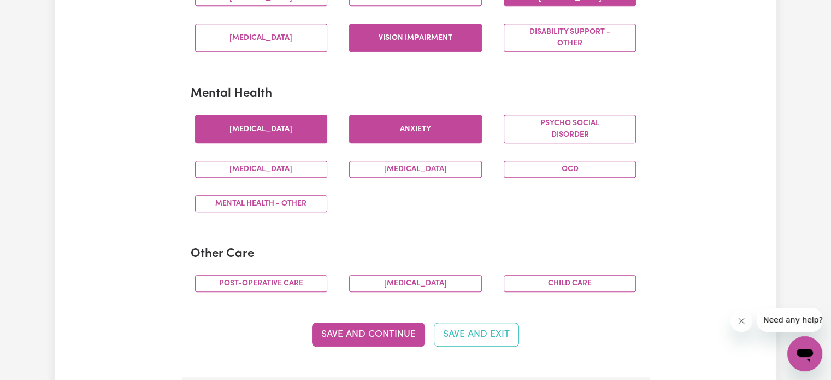
drag, startPoint x: 256, startPoint y: 116, endPoint x: 266, endPoint y: 120, distance: 10.4
click at [257, 116] on button "[MEDICAL_DATA]" at bounding box center [261, 129] width 133 height 28
click at [267, 201] on button "Mental Health - Other" at bounding box center [261, 203] width 133 height 17
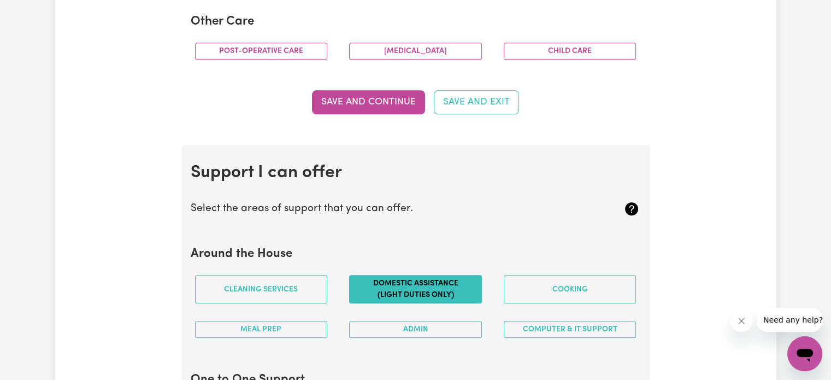
scroll to position [874, 0]
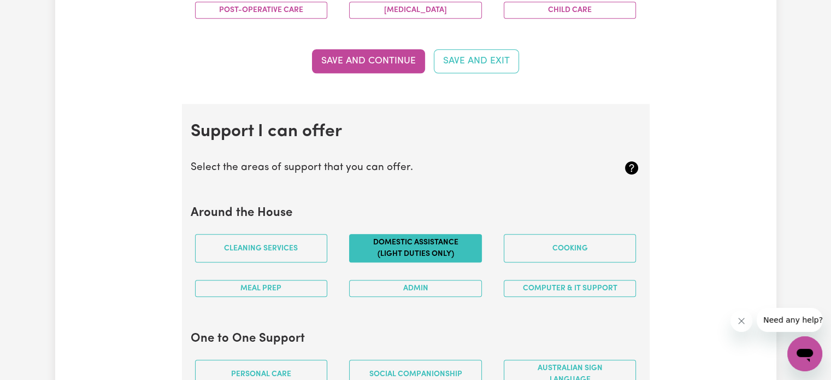
click at [403, 240] on button "Domestic assistance (light duties only)" at bounding box center [415, 248] width 133 height 28
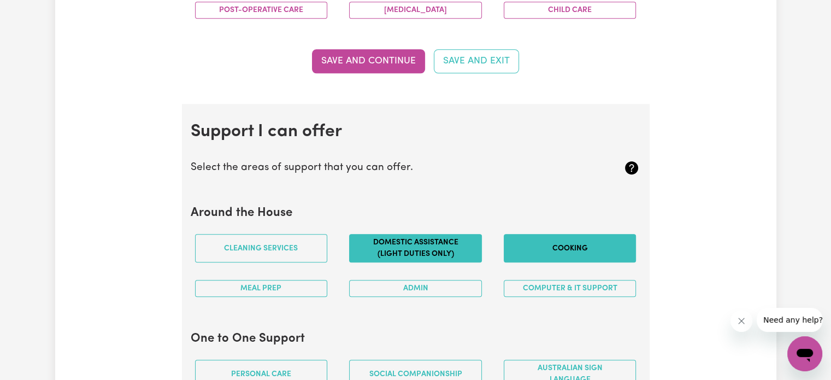
click at [547, 246] on button "Cooking" at bounding box center [570, 248] width 133 height 28
click at [399, 281] on button "Admin" at bounding box center [415, 288] width 133 height 17
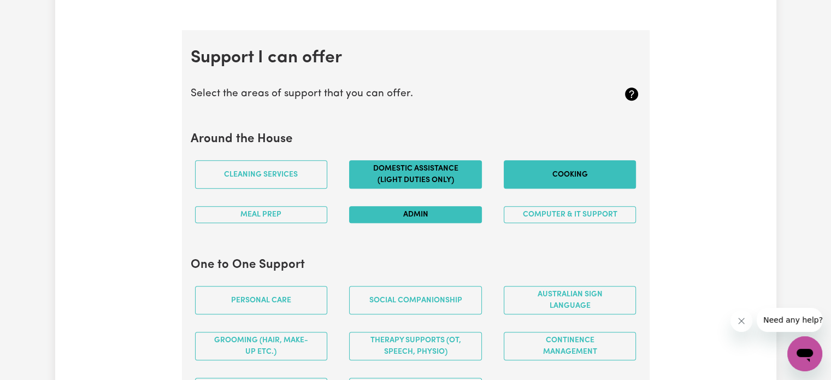
scroll to position [1093, 0]
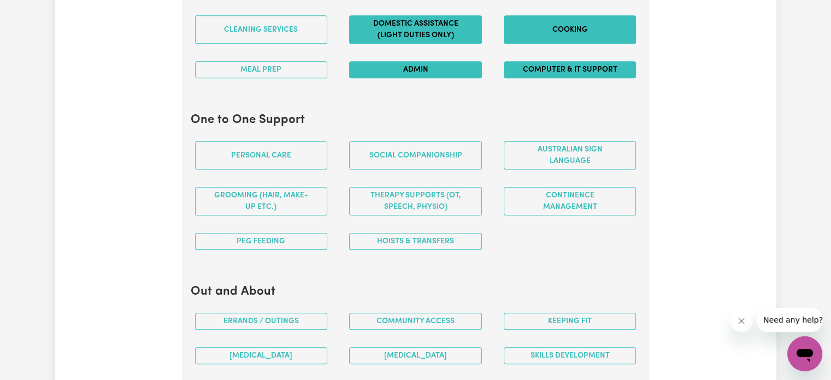
click at [565, 68] on button "Computer & IT Support" at bounding box center [570, 69] width 133 height 17
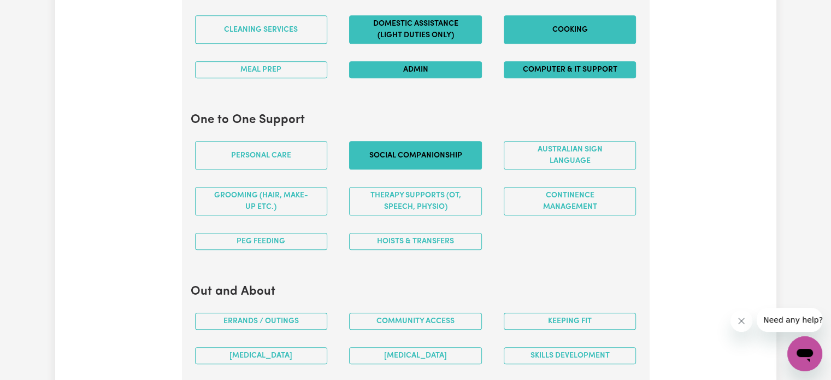
click at [411, 150] on button "Social companionship" at bounding box center [415, 155] width 133 height 28
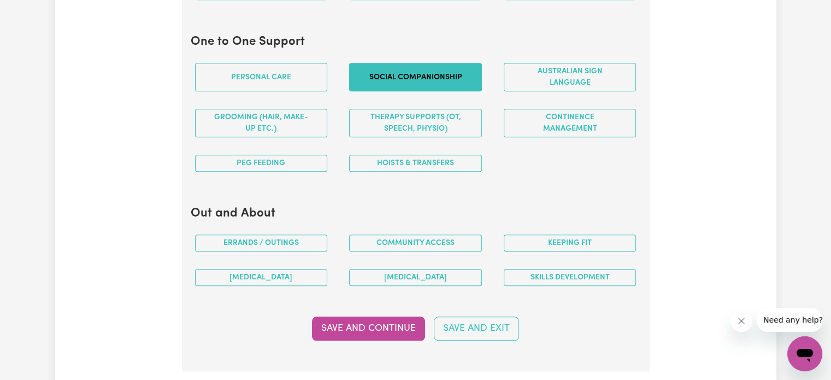
scroll to position [1257, 0]
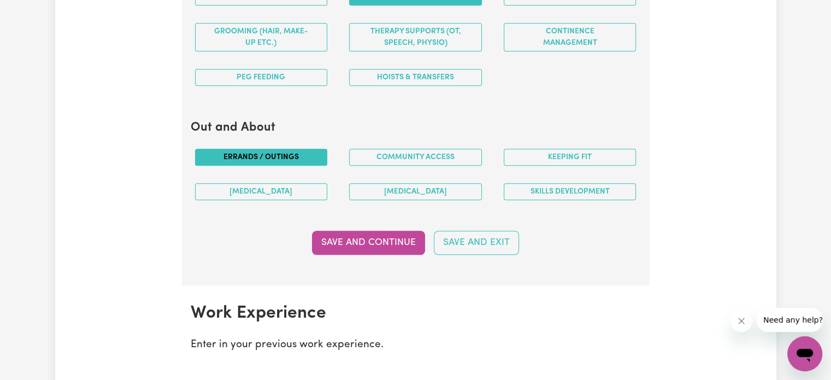
click at [283, 150] on button "Errands / Outings" at bounding box center [261, 157] width 133 height 17
click at [410, 155] on button "Community access" at bounding box center [415, 157] width 133 height 17
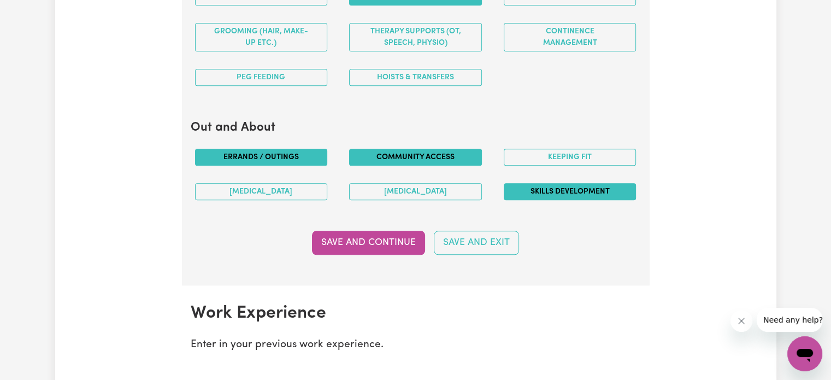
click at [540, 186] on button "Skills Development" at bounding box center [570, 191] width 133 height 17
click at [536, 150] on button "Keeping fit" at bounding box center [570, 157] width 133 height 17
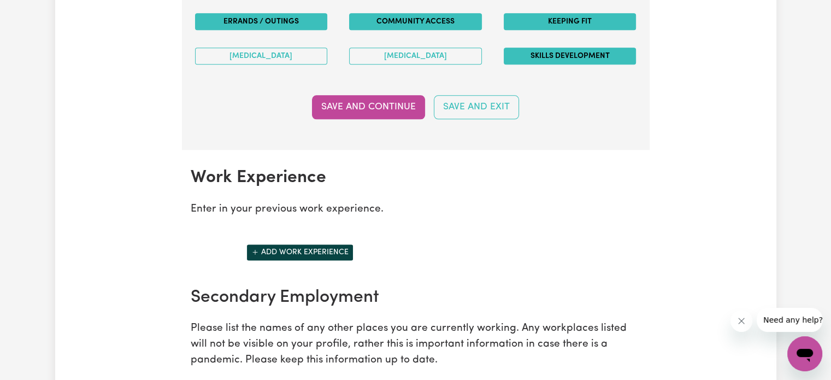
scroll to position [1312, 0]
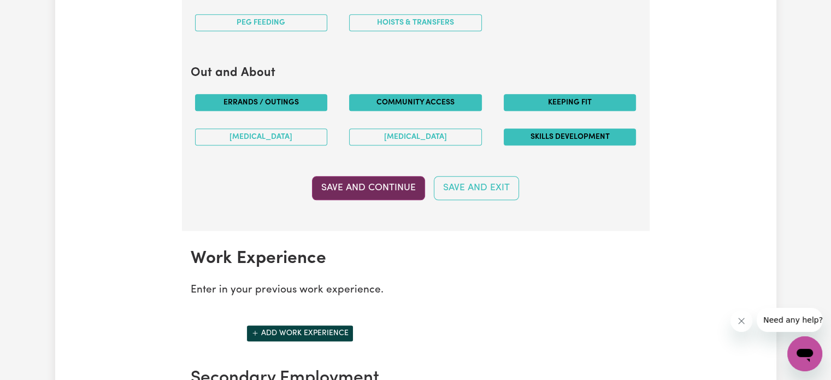
click at [360, 184] on button "Save and Continue" at bounding box center [368, 188] width 113 height 24
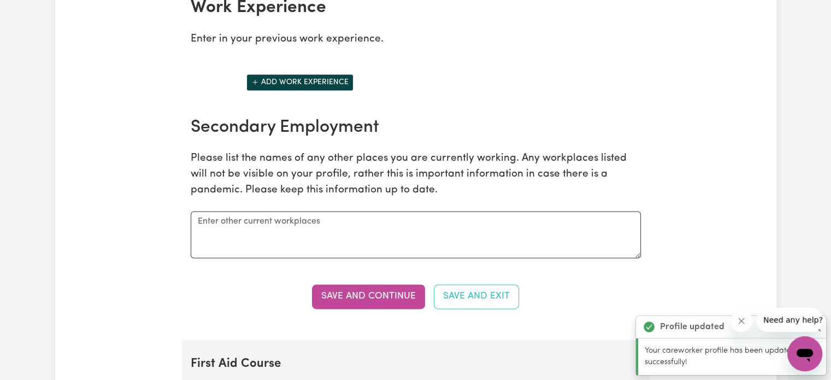
scroll to position [1484, 0]
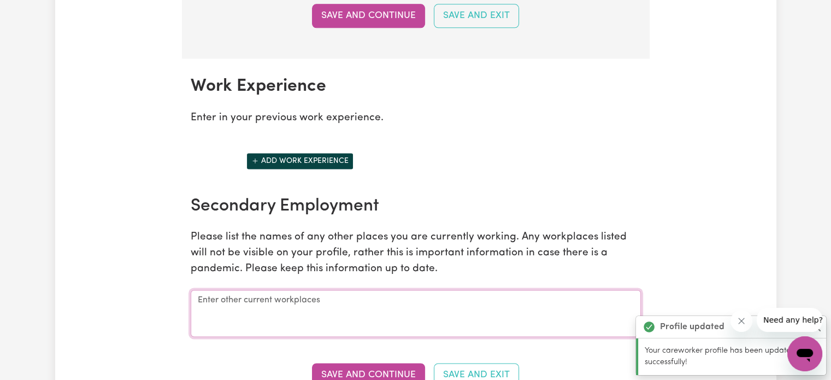
click at [237, 299] on textarea at bounding box center [416, 313] width 450 height 47
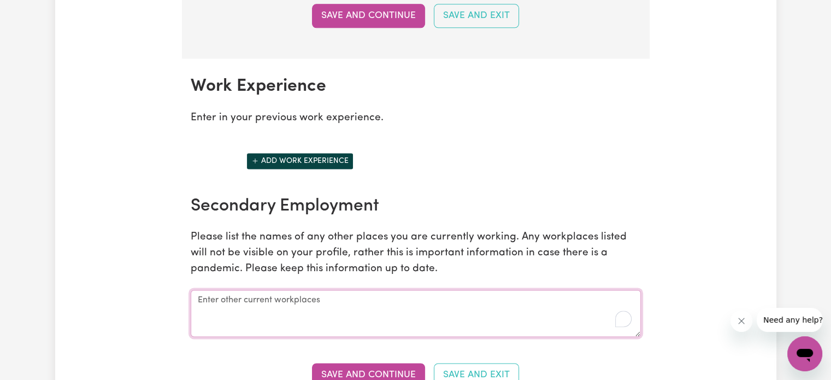
type textarea "m"
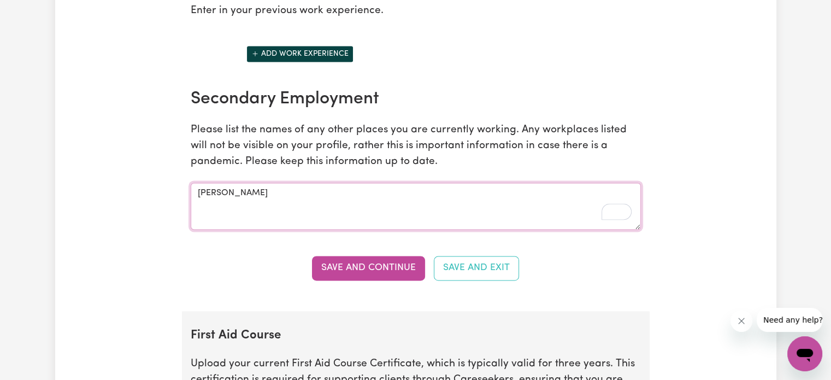
scroll to position [1593, 0]
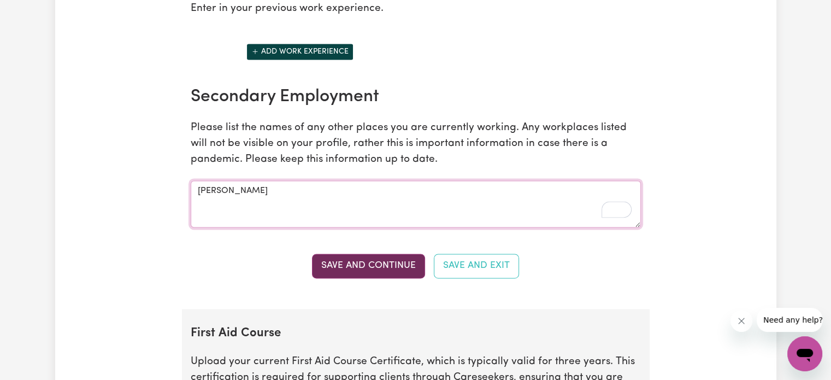
type textarea "[PERSON_NAME]"
click at [369, 260] on button "Save and Continue" at bounding box center [368, 266] width 113 height 24
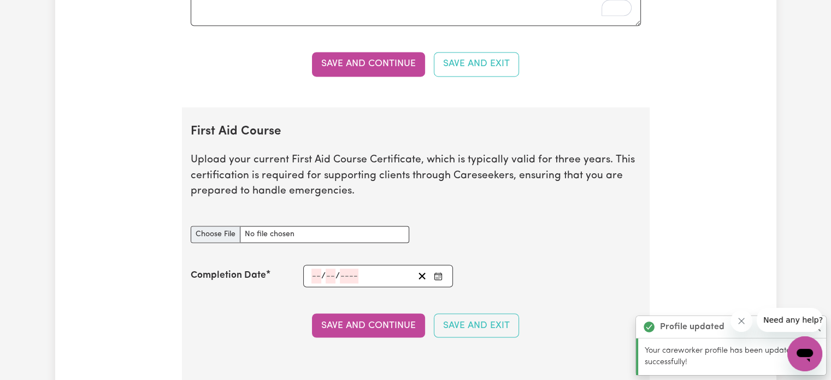
scroll to position [1788, 0]
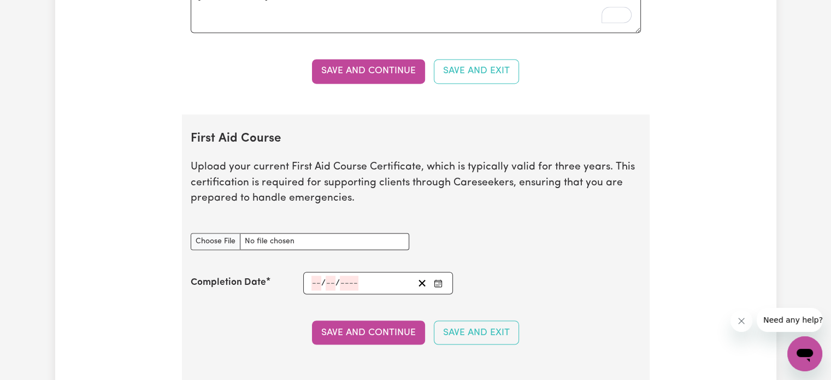
type input "C:\fakepath\Adobe Scan 31 Mar 2025 (3).pdf"
click at [303, 237] on input "First Aid Course document" at bounding box center [300, 241] width 219 height 17
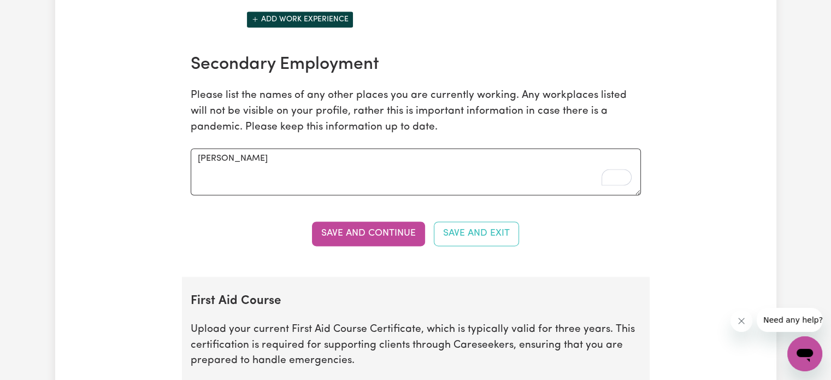
scroll to position [1624, 0]
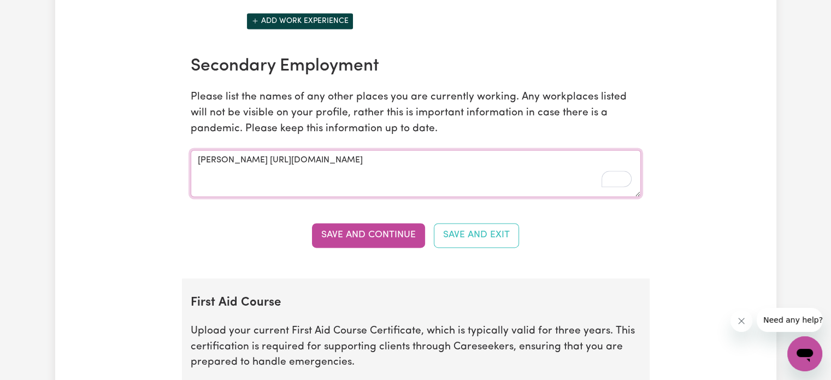
click at [584, 157] on textarea "Mable https://acrobat.adobe.com/id/urn:aaid:sc:AP:5f05e488-baae-4021-9338-b4ce4…" at bounding box center [416, 173] width 450 height 47
type textarea "[PERSON_NAME]"
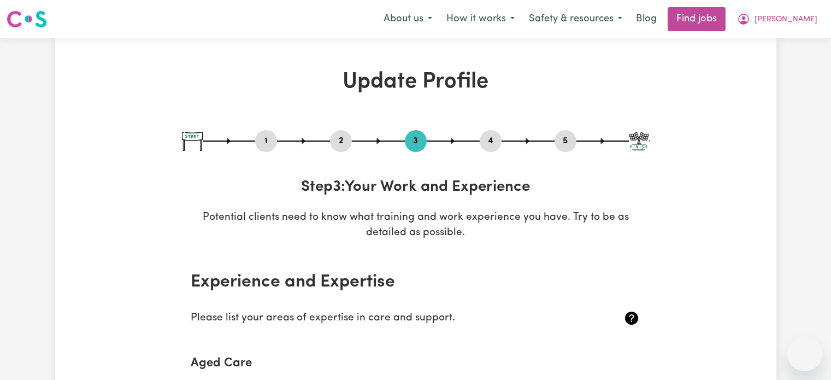
select select "Certificate III (Individual Support)"
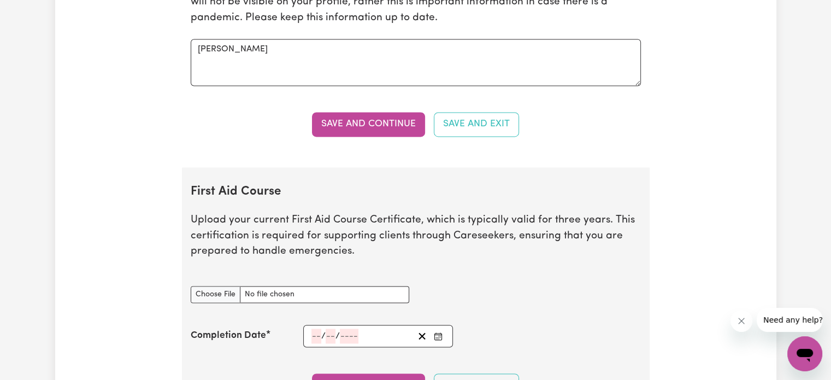
scroll to position [1858, 0]
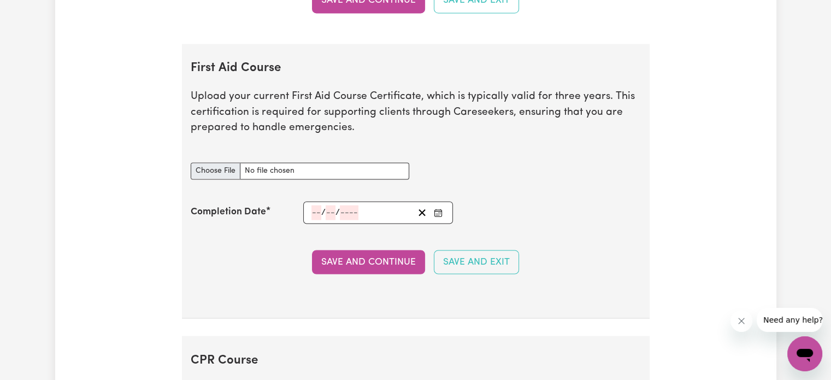
type input "C:\fakepath\Adobe Scan [DATE] (3) (1).pdf"
click at [310, 208] on div "/ /" at bounding box center [362, 212] width 104 height 15
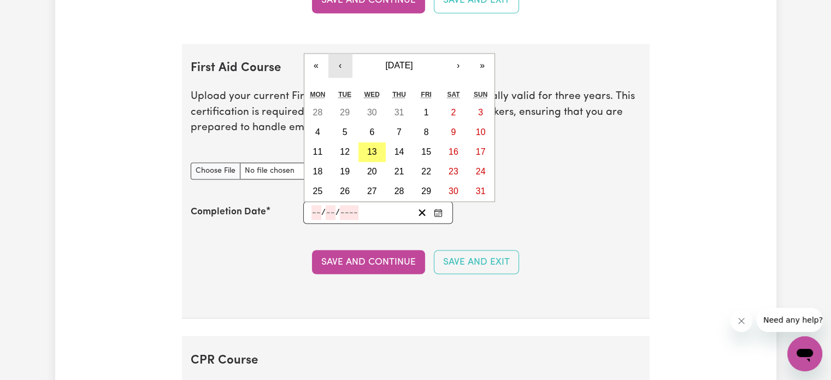
click at [340, 59] on button "‹" at bounding box center [340, 66] width 24 height 24
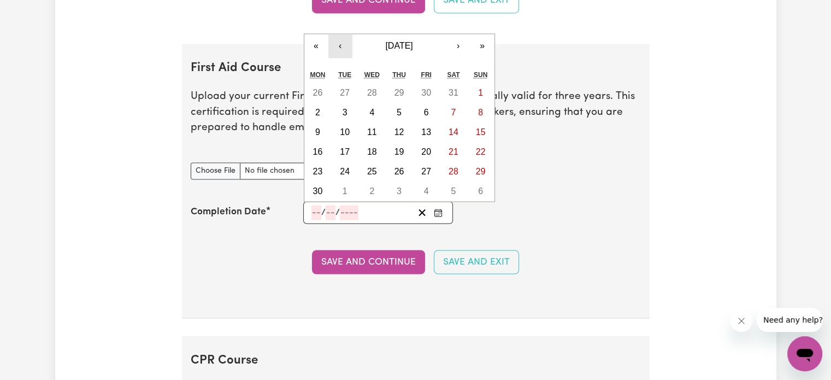
click at [337, 37] on button "‹" at bounding box center [340, 46] width 24 height 24
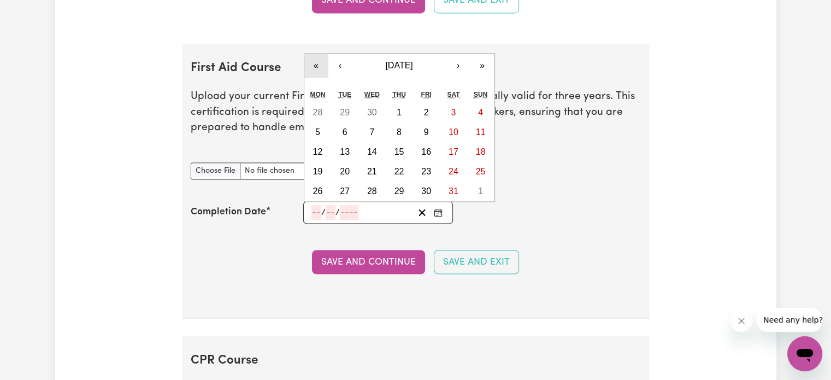
click at [317, 58] on button "«" at bounding box center [316, 66] width 24 height 24
click at [463, 58] on button "›" at bounding box center [458, 66] width 24 height 24
click at [337, 59] on button "‹" at bounding box center [340, 66] width 24 height 24
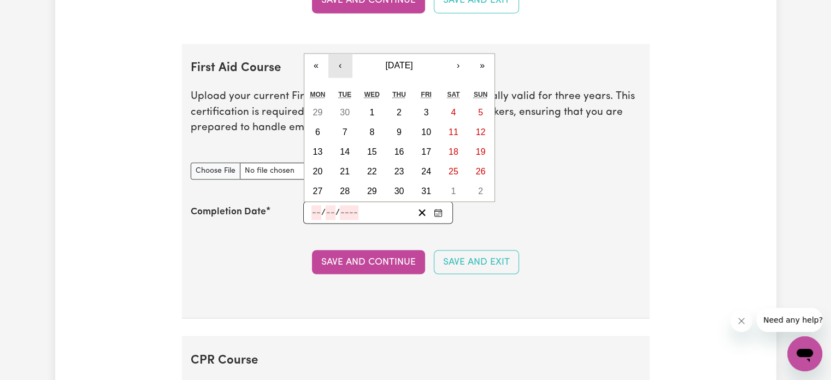
click at [337, 59] on button "‹" at bounding box center [340, 66] width 24 height 24
click at [483, 186] on abbr "31" at bounding box center [481, 190] width 10 height 9
type input "[DATE]"
type input "31"
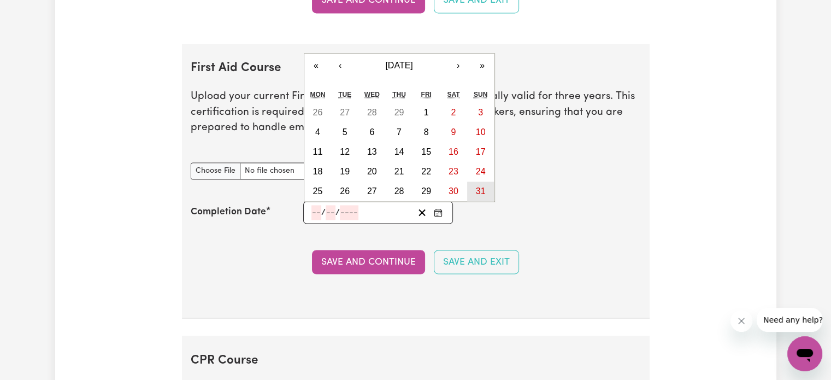
type input "3"
type input "2024"
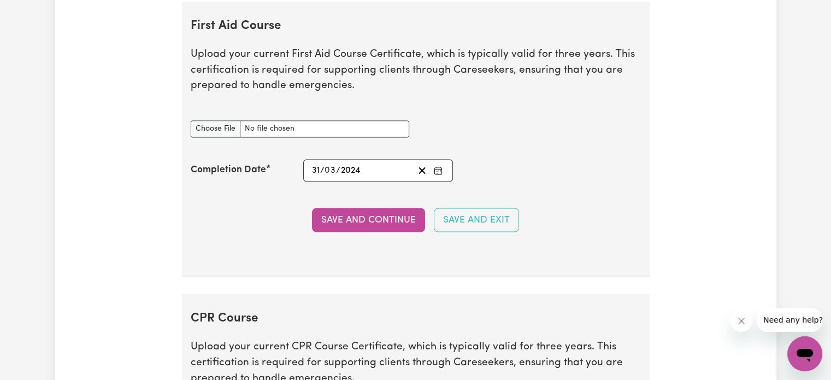
scroll to position [1967, 0]
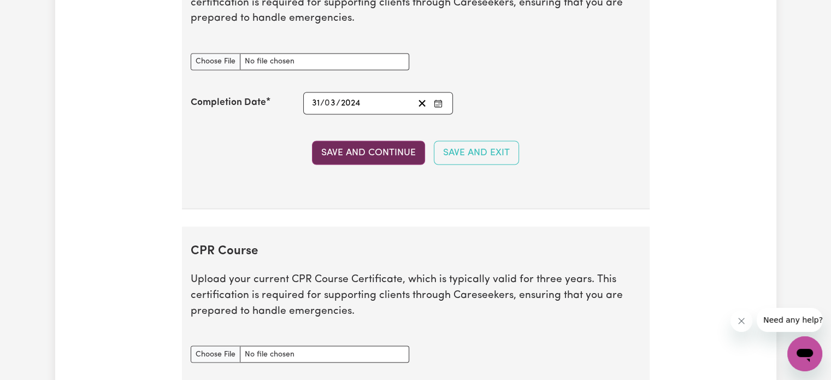
click at [378, 146] on button "Save and Continue" at bounding box center [368, 152] width 113 height 24
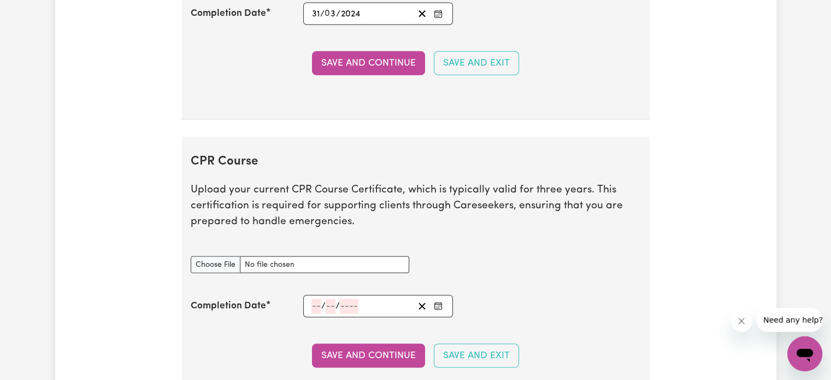
scroll to position [2188, 0]
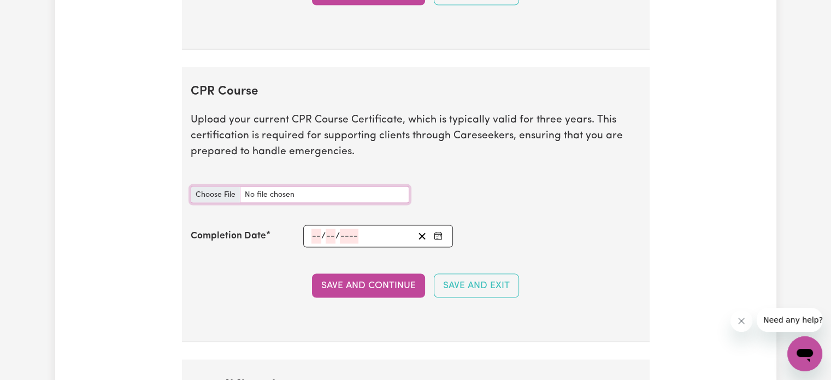
click at [318, 187] on input "CPR Course document" at bounding box center [300, 194] width 219 height 17
type input "C:\fakepath\Adobe Scan [DATE] (3) (1).pdf"
click at [316, 229] on input "number" at bounding box center [316, 236] width 10 height 15
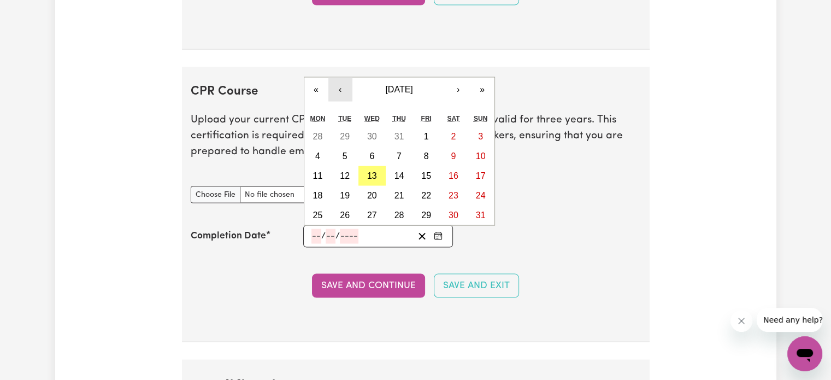
click at [340, 85] on button "‹" at bounding box center [340, 90] width 24 height 24
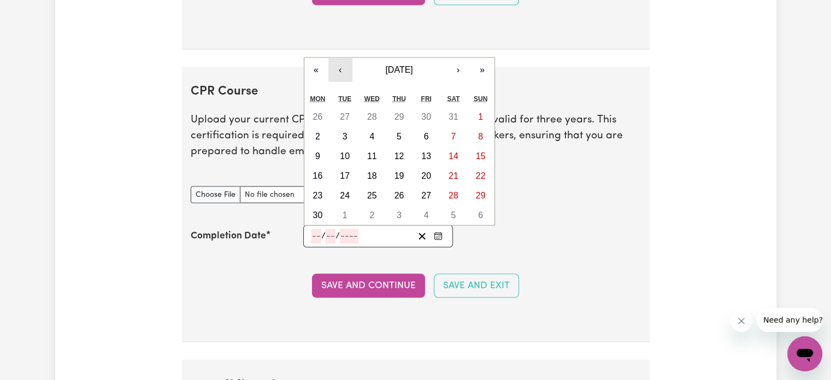
click at [341, 64] on button "‹" at bounding box center [340, 70] width 24 height 24
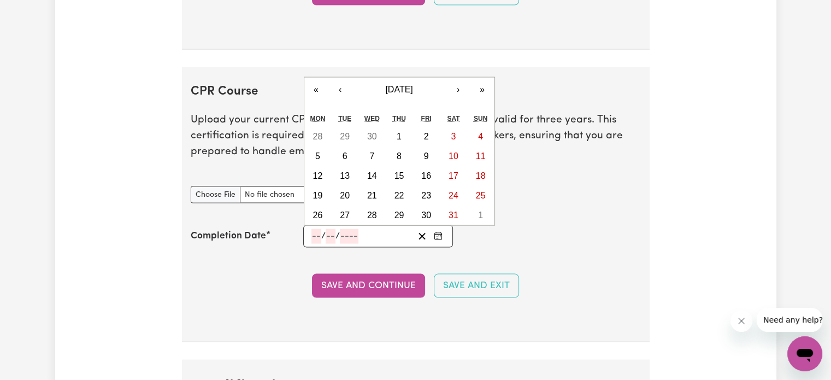
click at [341, 67] on section "CPR Course Upload your current CPR Course Certificate, which is typically valid…" at bounding box center [416, 204] width 468 height 275
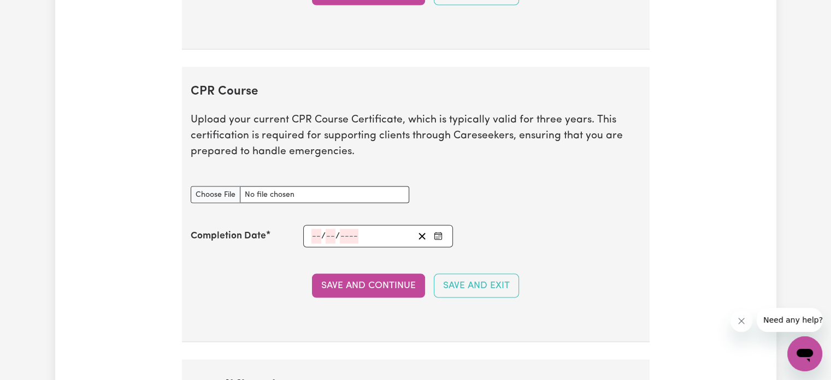
click at [440, 232] on icon "Enter the Completion Date of your CPR Course" at bounding box center [438, 236] width 9 height 9
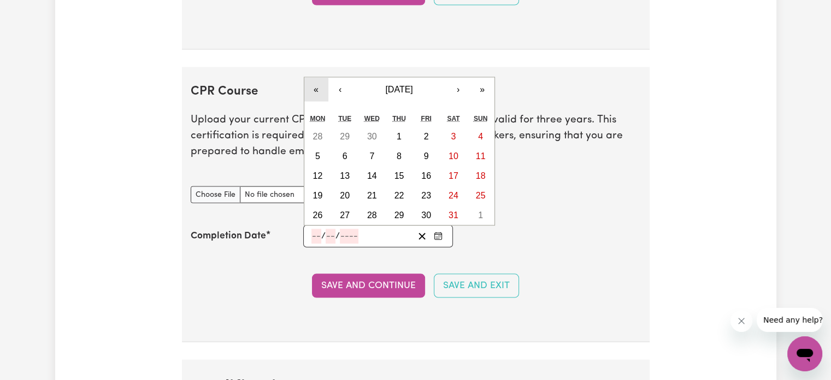
click at [317, 81] on button "«" at bounding box center [316, 90] width 24 height 24
click at [319, 85] on button "«" at bounding box center [316, 90] width 24 height 24
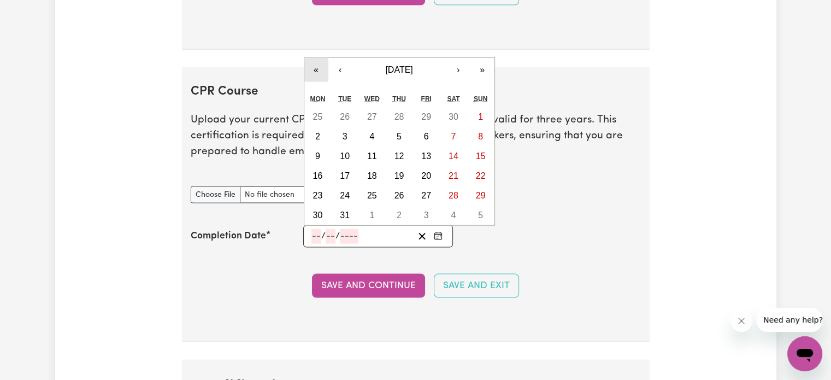
click at [317, 61] on button "«" at bounding box center [316, 70] width 24 height 24
click at [460, 63] on button "›" at bounding box center [458, 70] width 24 height 24
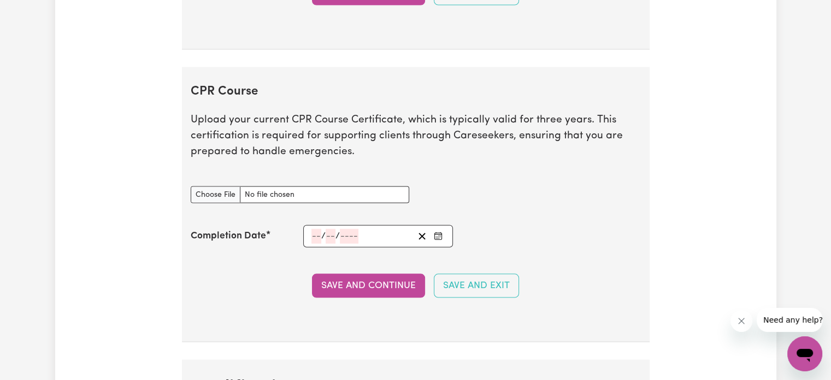
click at [460, 67] on section "CPR Course Upload your current CPR Course Certificate, which is typically valid…" at bounding box center [416, 204] width 468 height 275
click at [445, 229] on button "Enter the Completion Date of your CPR Course" at bounding box center [438, 236] width 15 height 15
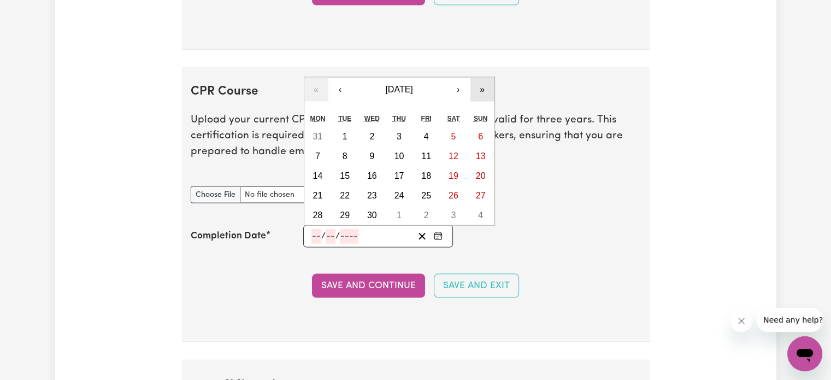
click at [480, 82] on button "»" at bounding box center [483, 90] width 24 height 24
click at [345, 83] on button "‹" at bounding box center [340, 90] width 24 height 24
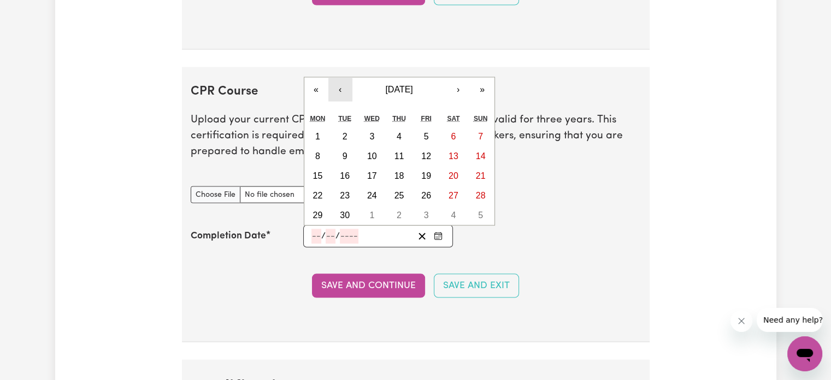
click at [345, 83] on button "‹" at bounding box center [340, 90] width 24 height 24
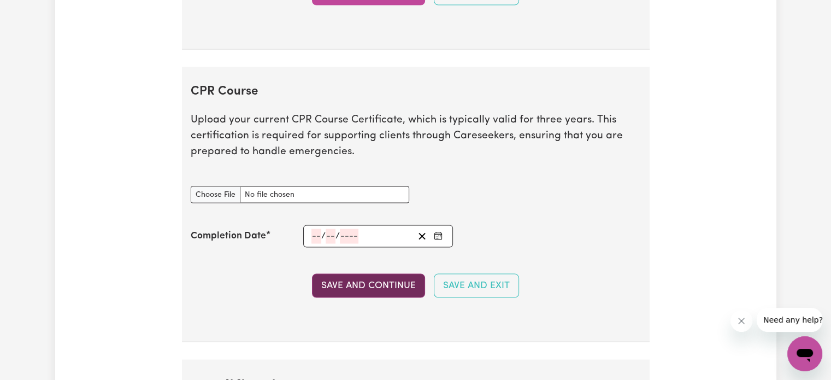
click at [372, 275] on button "Save and Continue" at bounding box center [368, 286] width 113 height 24
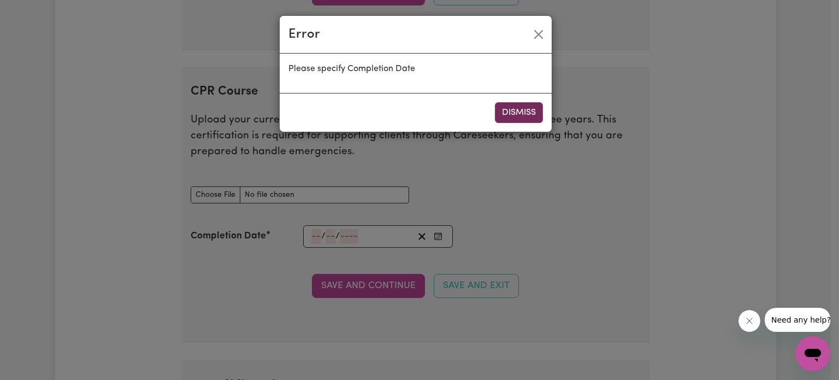
click at [531, 106] on button "Dismiss" at bounding box center [519, 112] width 48 height 21
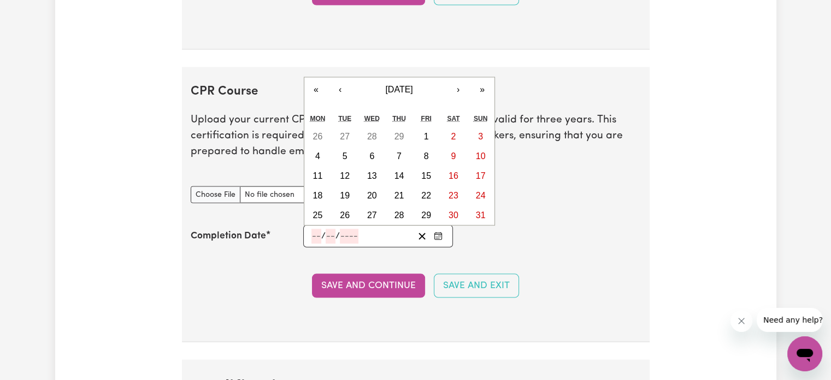
click at [320, 230] on input "number" at bounding box center [316, 236] width 10 height 15
click at [483, 210] on abbr "31" at bounding box center [481, 214] width 10 height 9
type input "[DATE]"
type input "31"
type input "3"
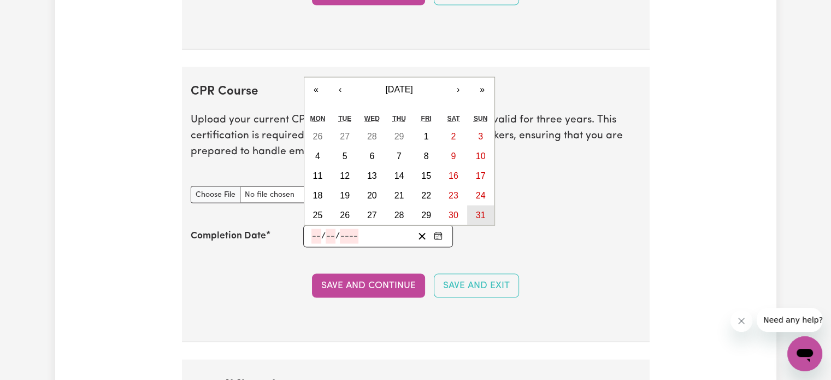
type input "2024"
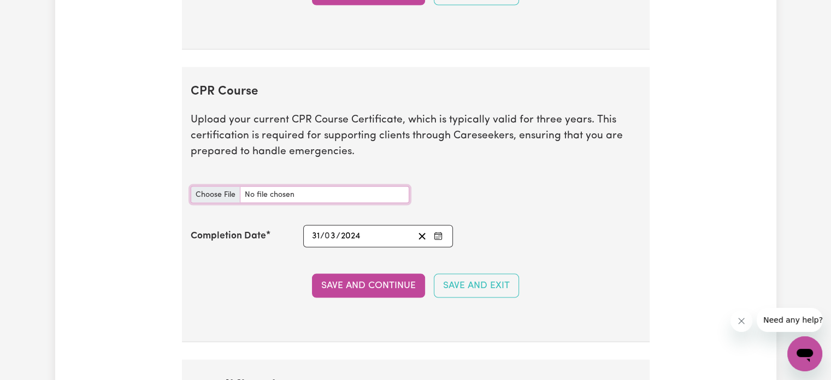
click at [295, 189] on input "CPR Course document" at bounding box center [300, 194] width 219 height 17
type input "C:\fakepath\Adobe Scan [DATE] (3) (1).pdf"
drag, startPoint x: 369, startPoint y: 278, endPoint x: 374, endPoint y: 288, distance: 10.8
click at [374, 290] on button "Save and Continue" at bounding box center [368, 286] width 113 height 24
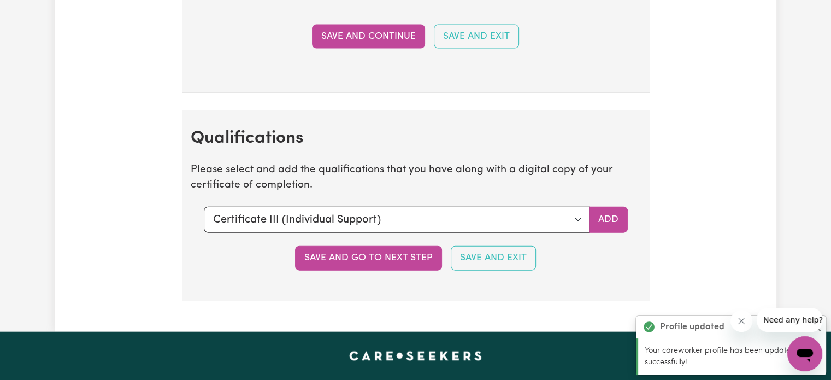
scroll to position [2487, 0]
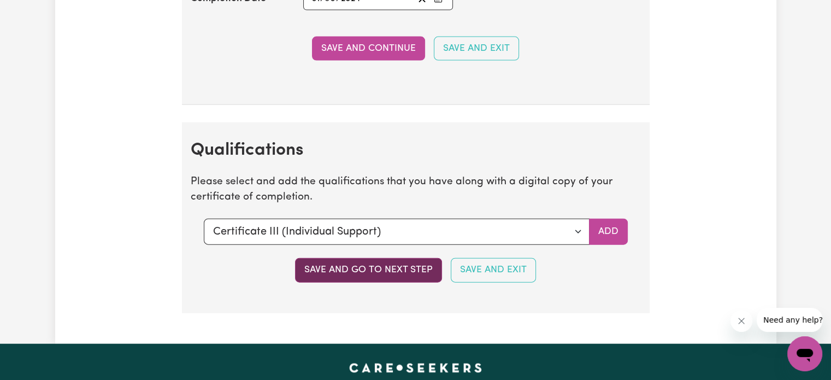
click at [385, 260] on button "Save and go to next step" at bounding box center [368, 270] width 147 height 24
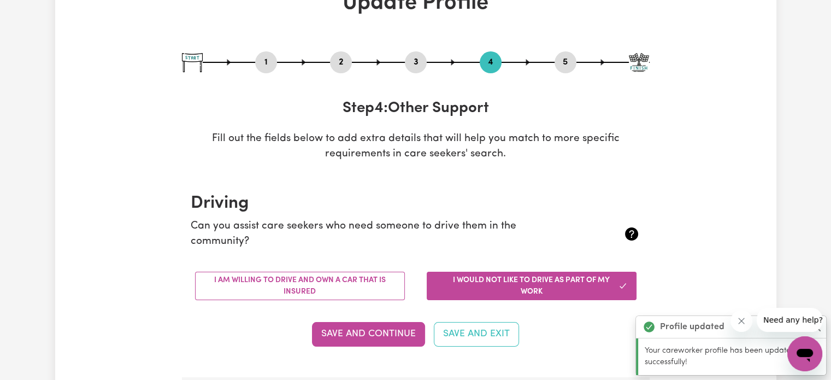
scroll to position [164, 0]
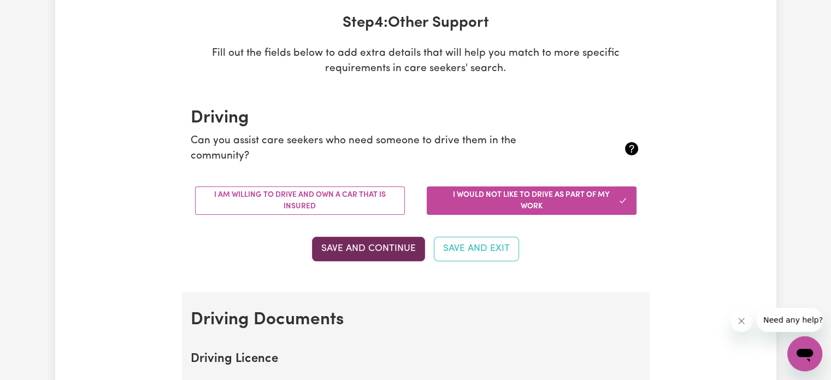
click at [363, 245] on button "Save and Continue" at bounding box center [368, 249] width 113 height 24
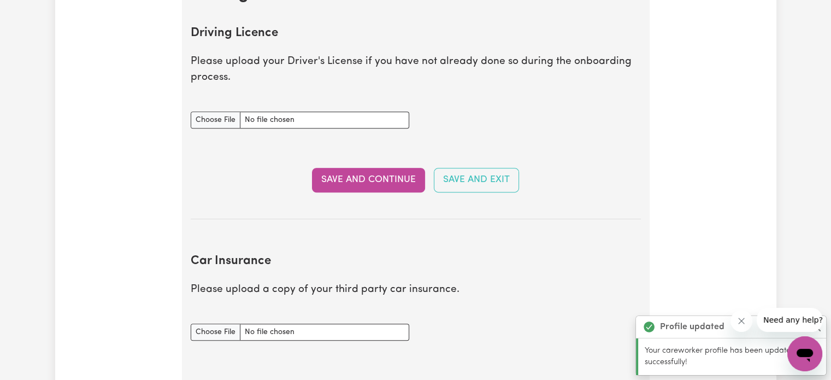
scroll to position [498, 0]
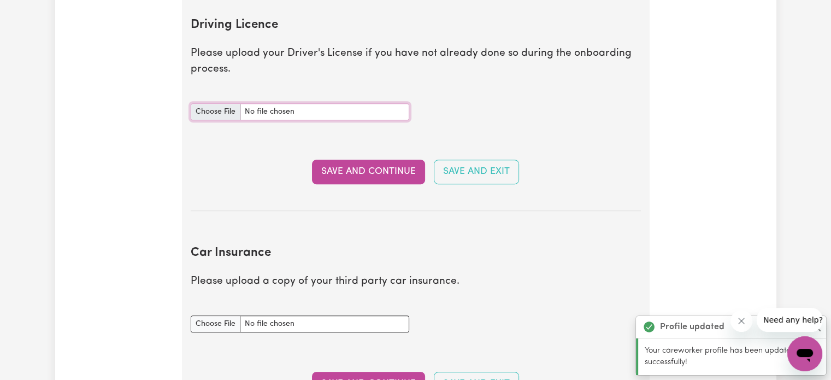
click at [334, 108] on input "Driving Licence document" at bounding box center [300, 111] width 219 height 17
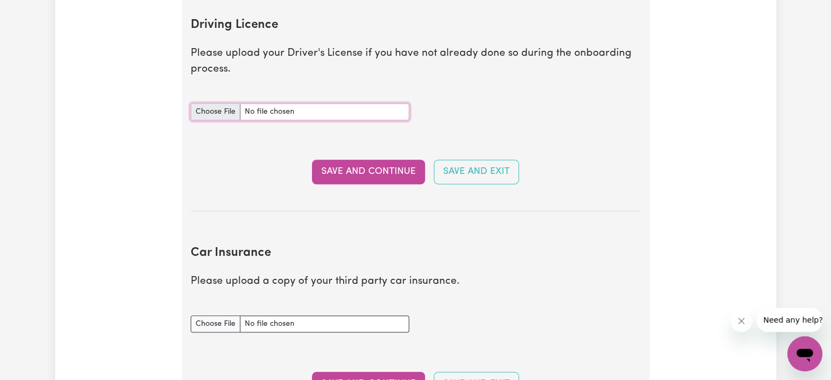
type input "C:\fakepath\urn_aaid_sc_AP_5b5f1bb3-b775-4a71-8c70-130e0021fc84.jpeg"
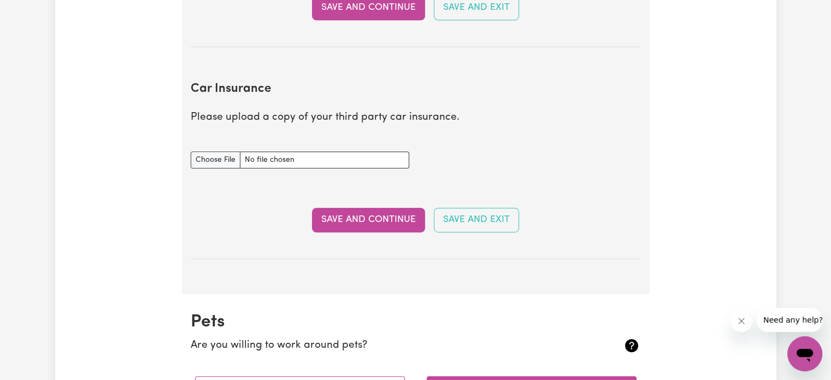
scroll to position [552, 0]
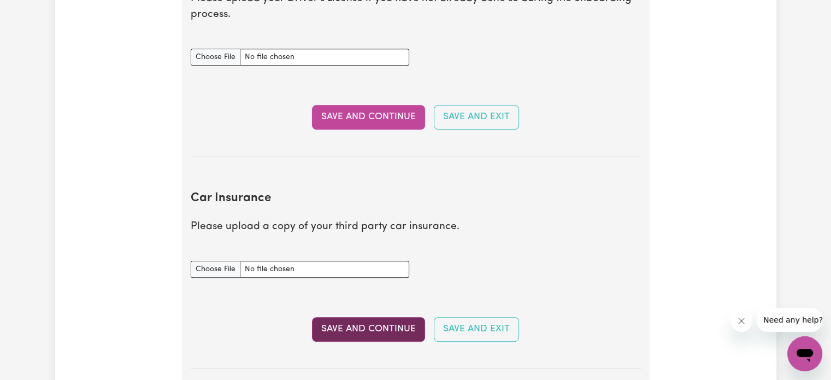
click at [398, 322] on button "Save and Continue" at bounding box center [368, 329] width 113 height 24
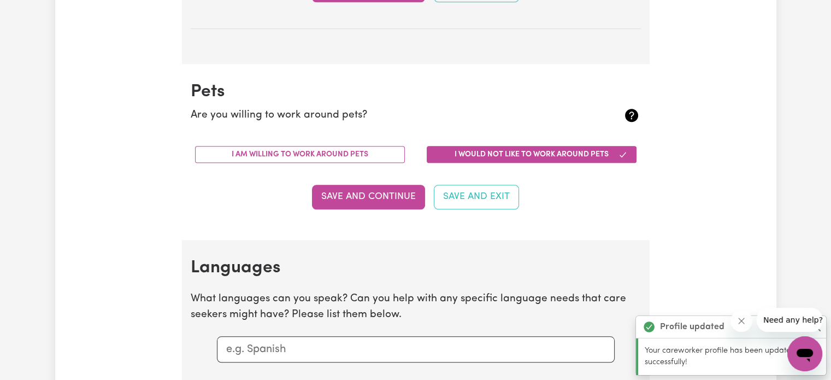
scroll to position [955, 0]
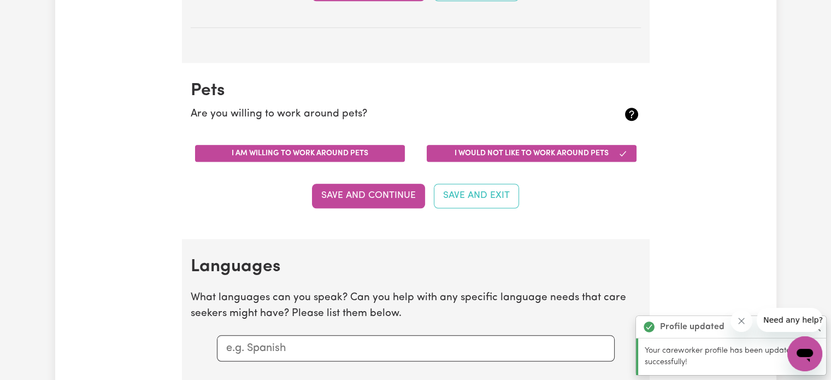
click at [363, 153] on button "I am willing to work around pets" at bounding box center [300, 153] width 210 height 17
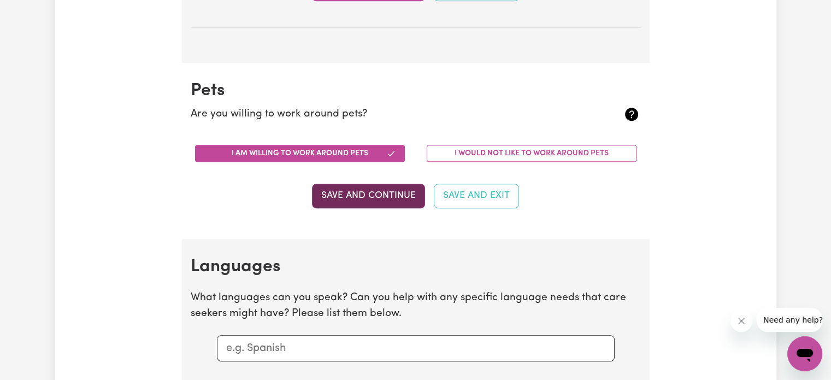
click at [367, 197] on button "Save and Continue" at bounding box center [368, 196] width 113 height 24
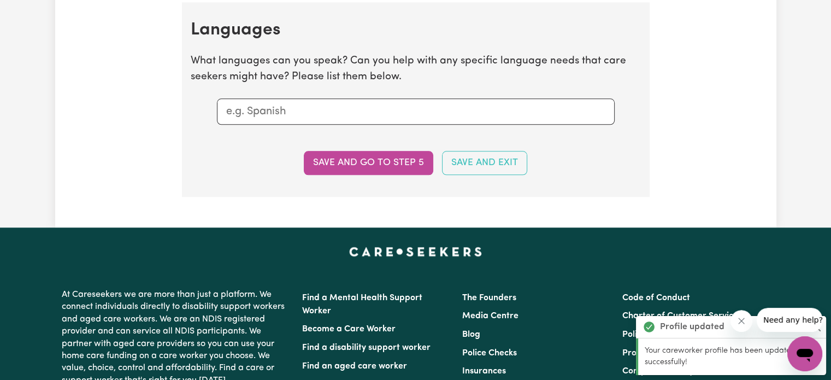
scroll to position [1192, 0]
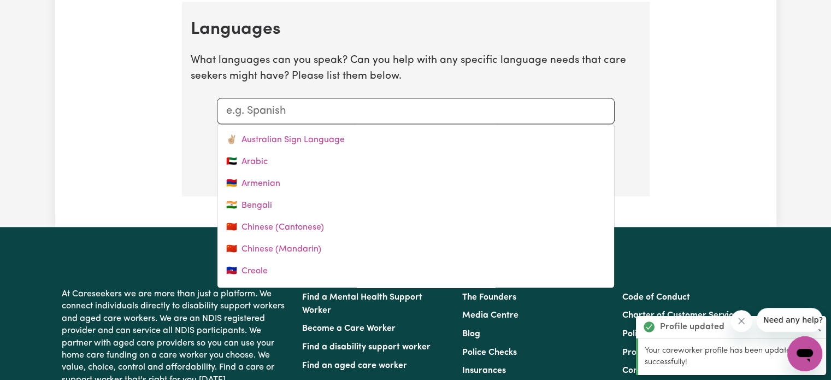
click at [356, 105] on input "text" at bounding box center [415, 111] width 379 height 16
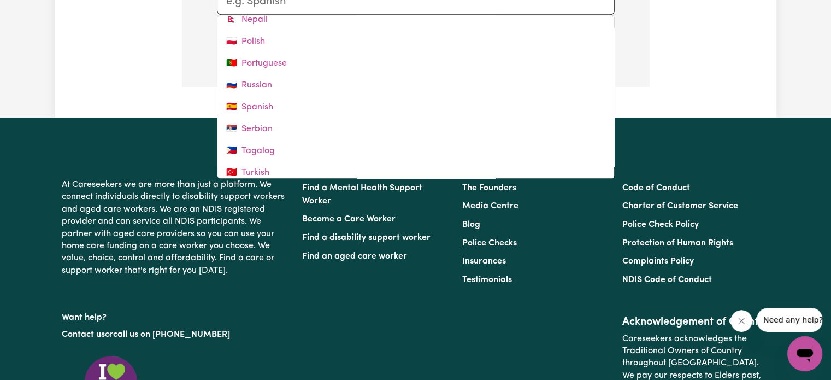
scroll to position [348, 0]
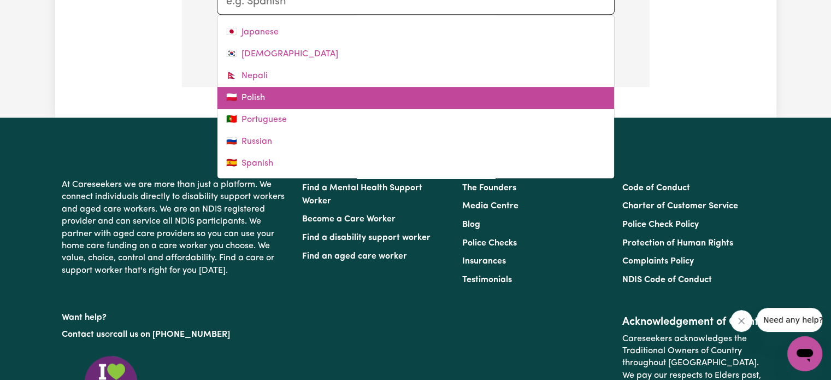
click at [299, 95] on link "🇵🇱 Polish" at bounding box center [415, 98] width 397 height 22
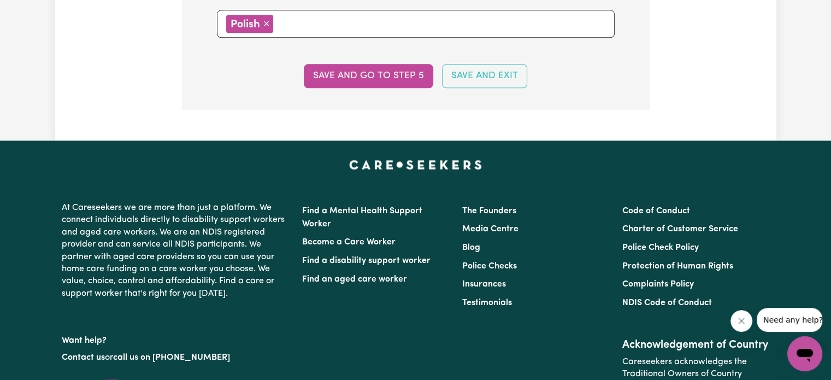
scroll to position [1191, 0]
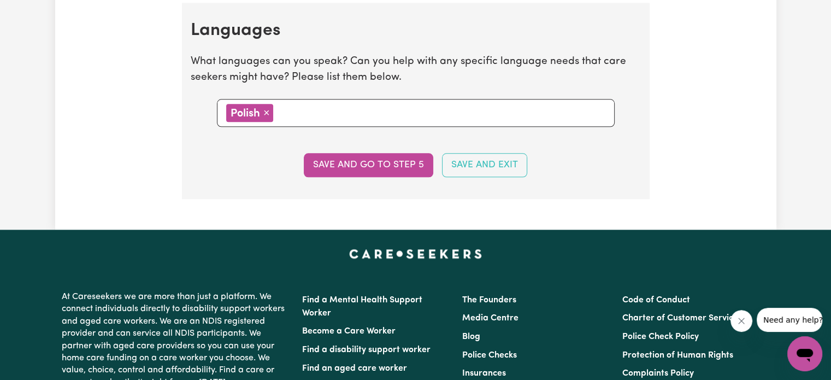
click at [370, 161] on button "Save and go to step 5" at bounding box center [369, 165] width 130 height 24
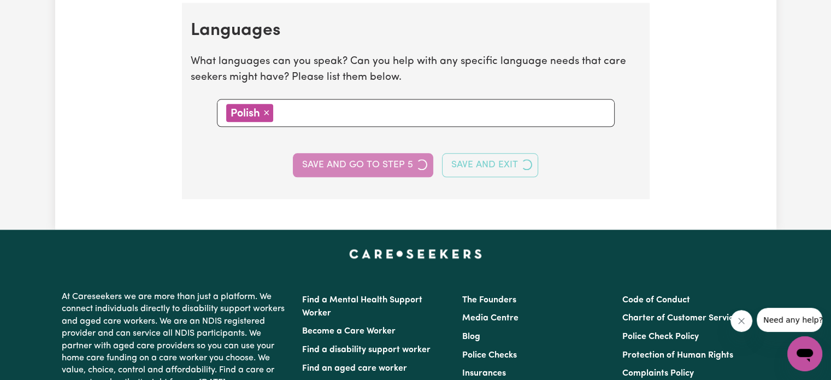
select select "I am providing services privately on my own"
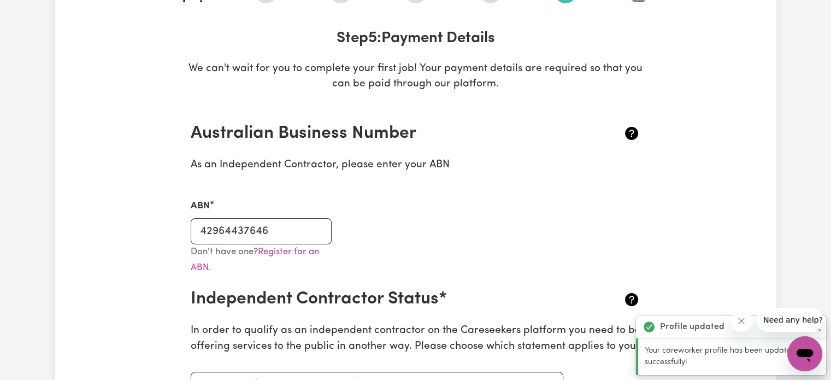
scroll to position [109, 0]
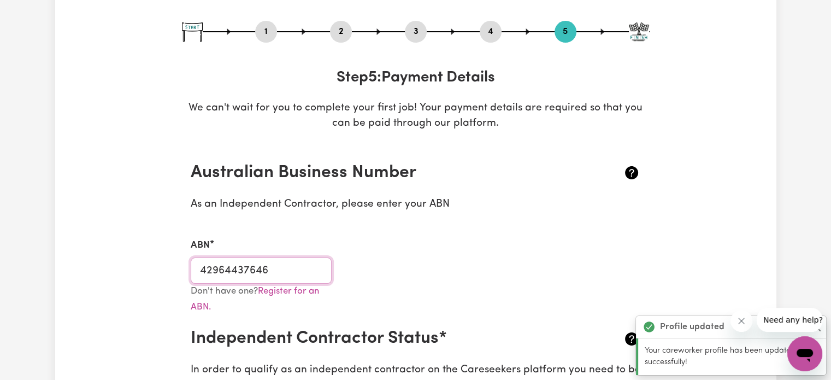
drag, startPoint x: 274, startPoint y: 268, endPoint x: 130, endPoint y: 278, distance: 144.1
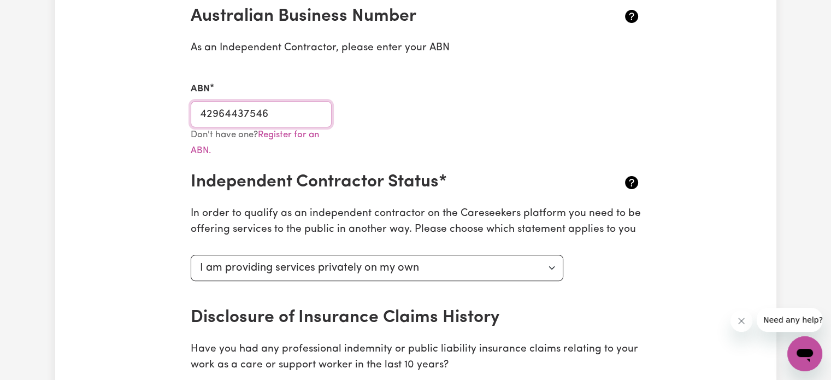
scroll to position [273, 0]
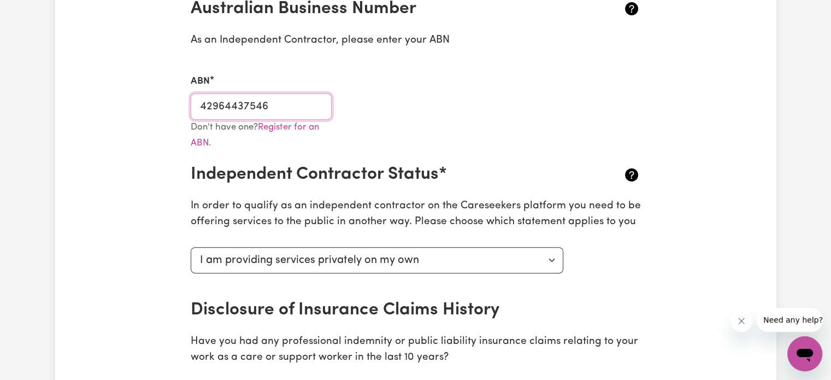
type input "42964437546"
click at [555, 260] on select "Select your independent contractor status... I am providing services through an…" at bounding box center [377, 260] width 373 height 26
click at [191, 247] on select "Select your independent contractor status... I am providing services through an…" at bounding box center [377, 260] width 373 height 26
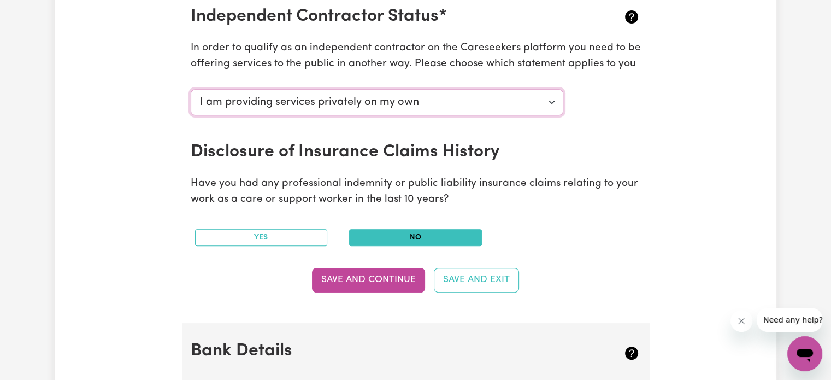
scroll to position [437, 0]
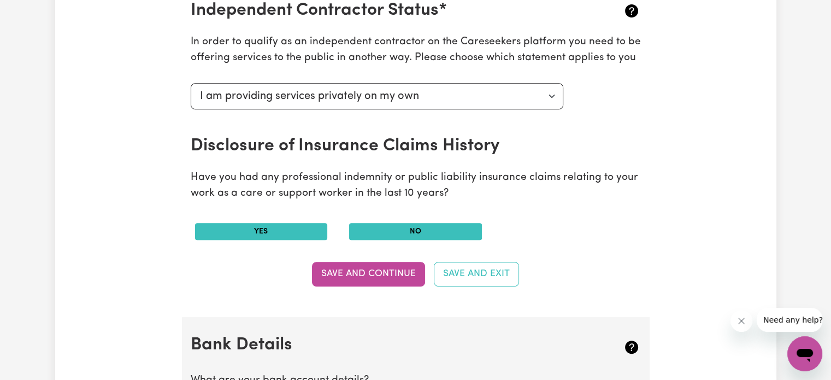
click at [275, 235] on button "Yes" at bounding box center [261, 231] width 133 height 17
click at [365, 275] on button "Save and Continue" at bounding box center [368, 274] width 113 height 24
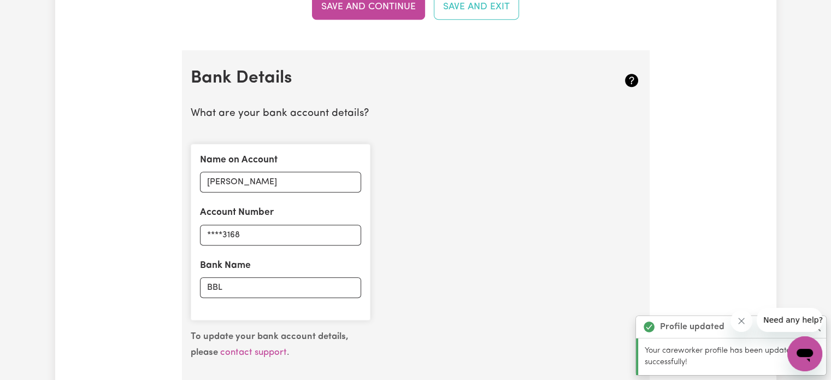
scroll to position [699, 0]
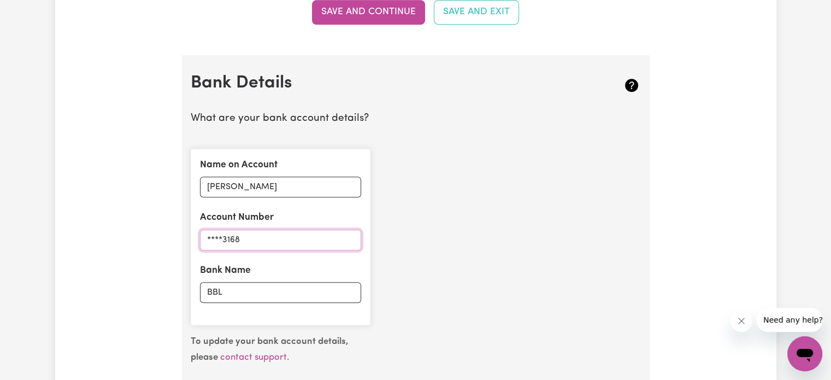
drag, startPoint x: 269, startPoint y: 237, endPoint x: 264, endPoint y: 238, distance: 5.7
click at [265, 238] on input "****3168" at bounding box center [280, 240] width 161 height 21
click at [273, 242] on input "****3168" at bounding box center [280, 240] width 161 height 21
click at [274, 242] on input "****3168" at bounding box center [280, 240] width 161 height 21
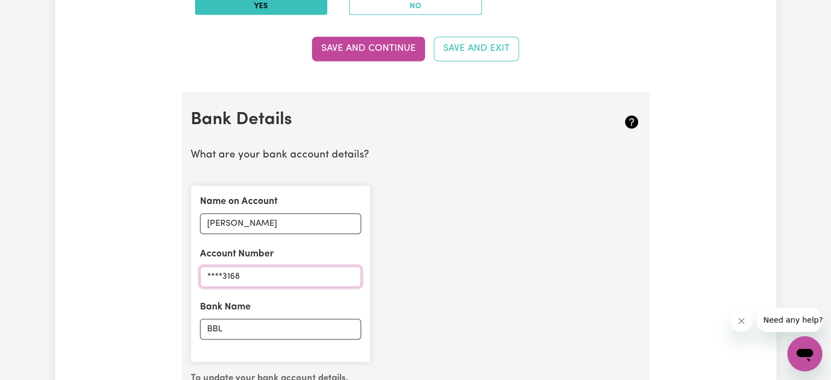
scroll to position [644, 0]
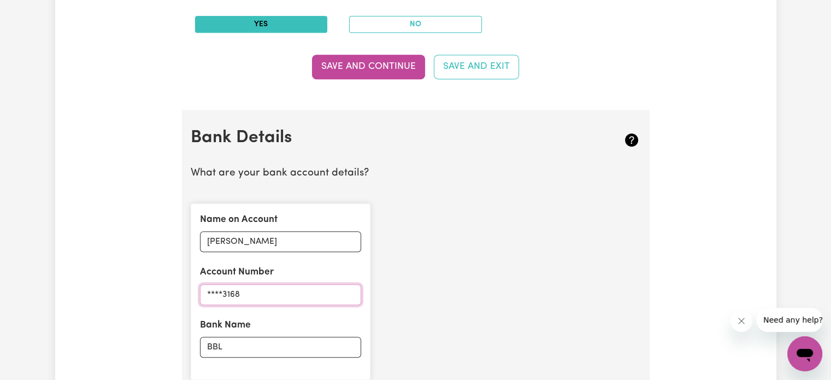
click at [264, 293] on input "****3168" at bounding box center [280, 294] width 161 height 21
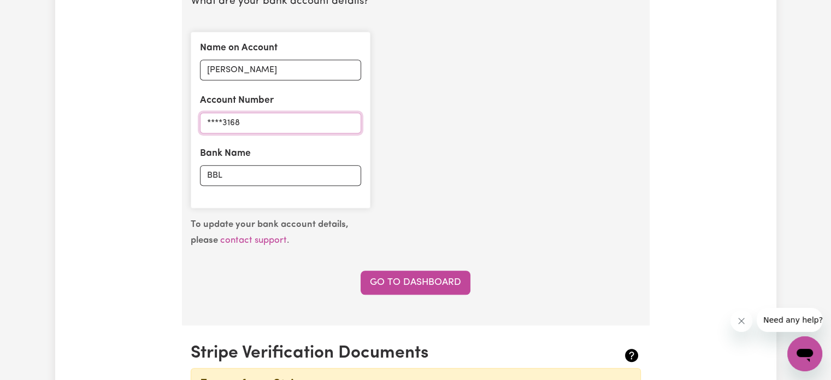
scroll to position [863, 0]
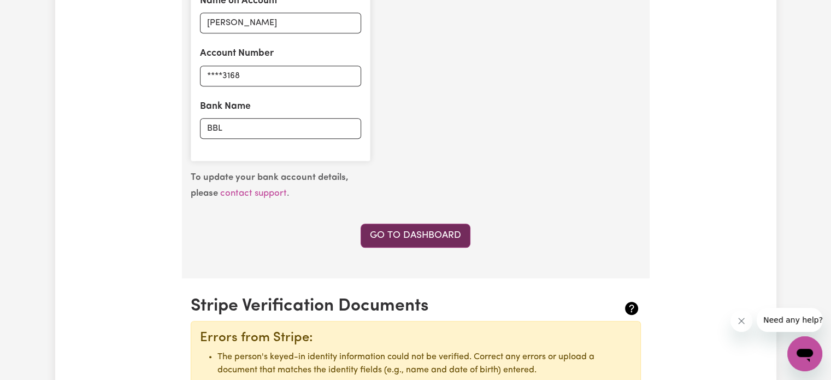
click at [404, 228] on link "Go to Dashboard" at bounding box center [416, 236] width 110 height 24
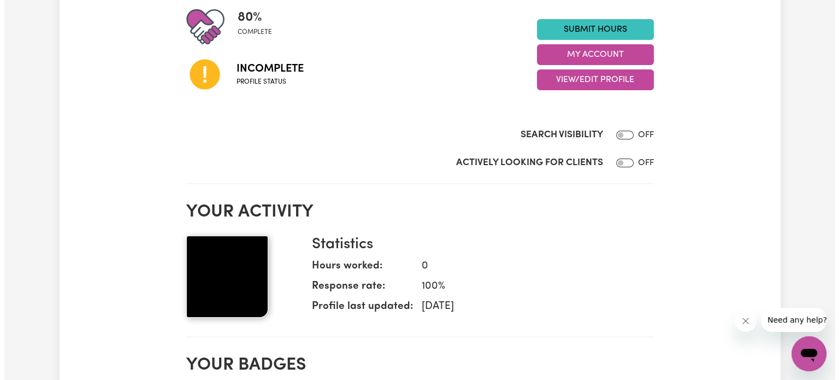
scroll to position [55, 0]
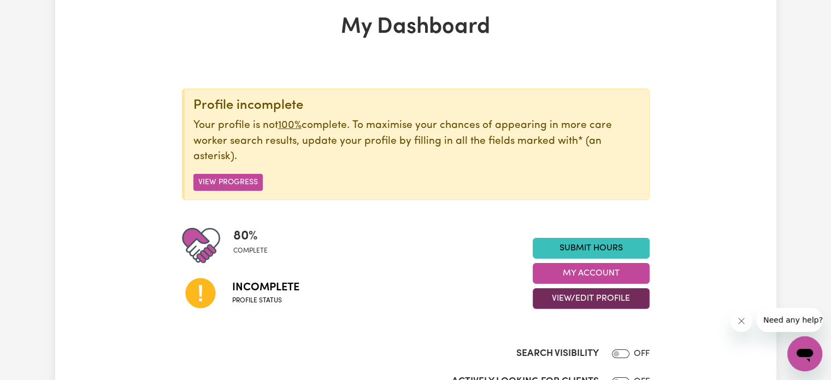
click at [556, 297] on button "View/Edit Profile" at bounding box center [591, 298] width 117 height 21
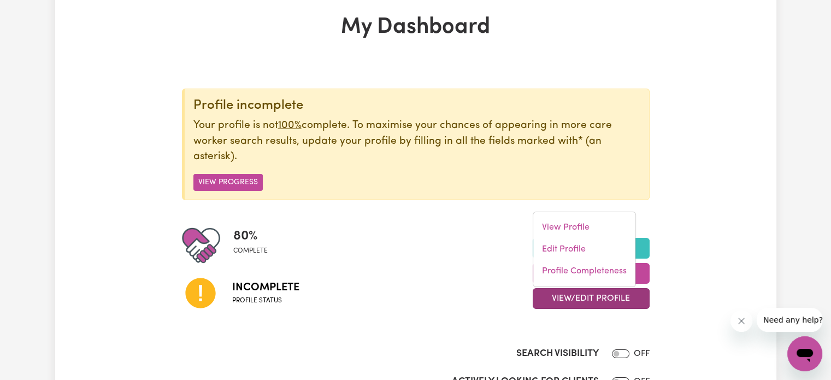
click at [558, 295] on button "View/Edit Profile" at bounding box center [591, 298] width 117 height 21
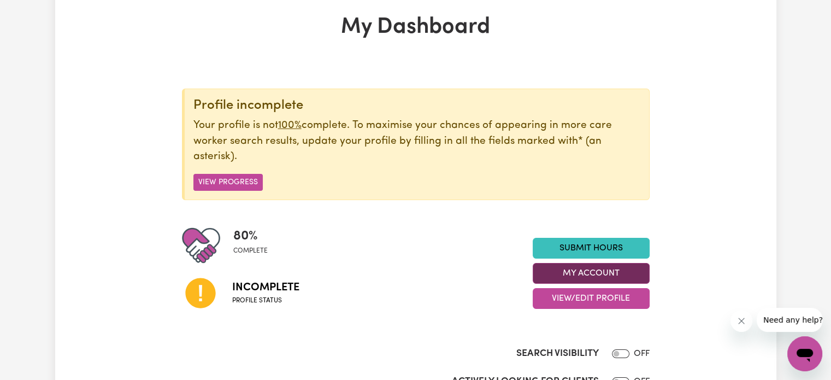
click at [560, 273] on button "My Account" at bounding box center [591, 273] width 117 height 21
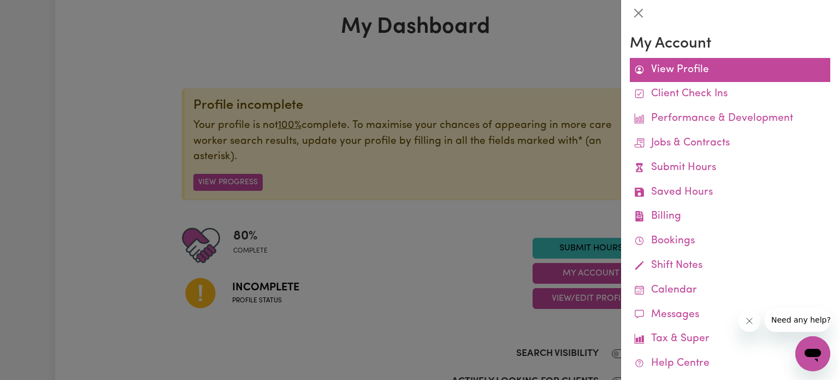
click at [684, 73] on link "View Profile" at bounding box center [730, 70] width 201 height 25
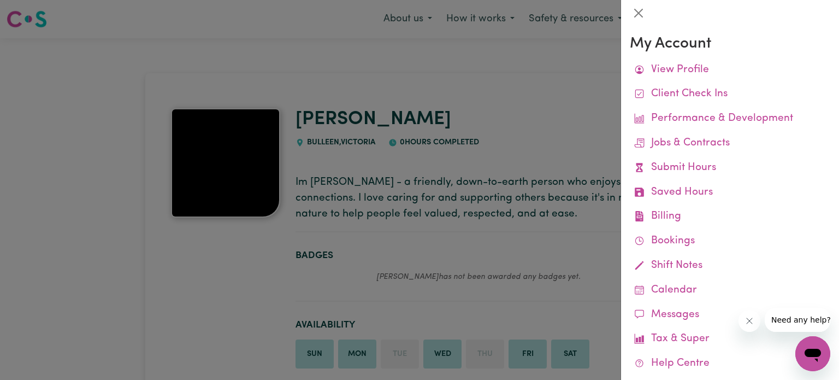
click at [501, 227] on div at bounding box center [419, 190] width 839 height 380
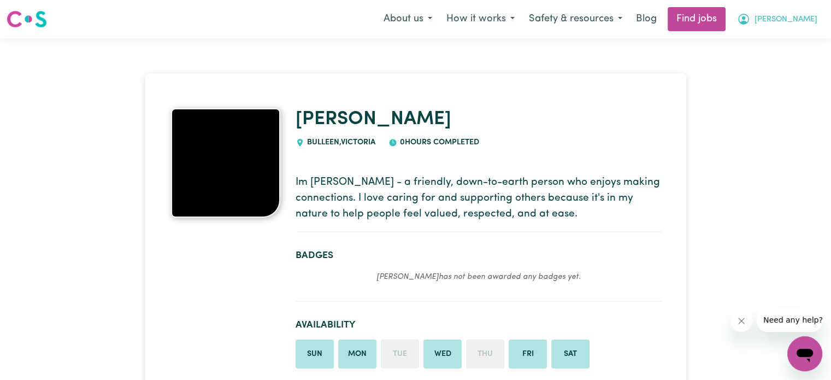
click at [749, 15] on icon "My Account" at bounding box center [743, 19] width 11 height 11
click at [763, 60] on link "My Dashboard" at bounding box center [781, 62] width 86 height 21
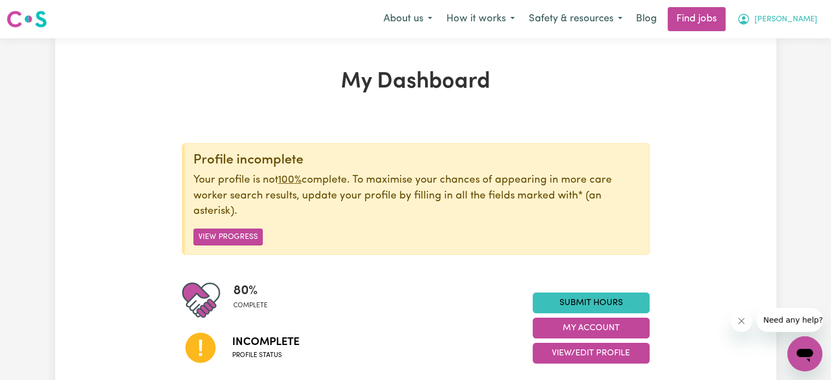
click at [798, 15] on span "[PERSON_NAME]" at bounding box center [786, 20] width 63 height 12
click at [781, 41] on link "My Account" at bounding box center [781, 42] width 86 height 21
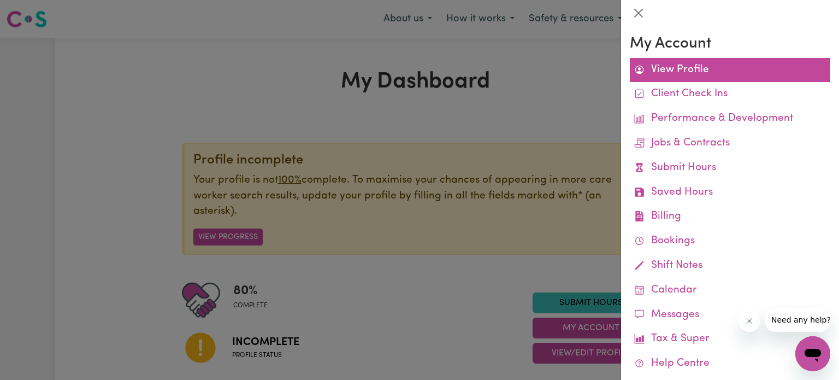
click at [699, 68] on link "View Profile" at bounding box center [730, 70] width 201 height 25
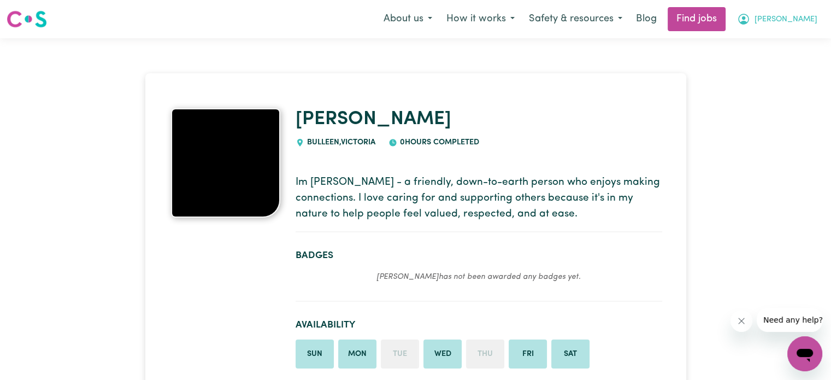
click at [809, 15] on span "[PERSON_NAME]" at bounding box center [786, 20] width 63 height 12
click at [772, 61] on link "My Dashboard" at bounding box center [781, 62] width 86 height 21
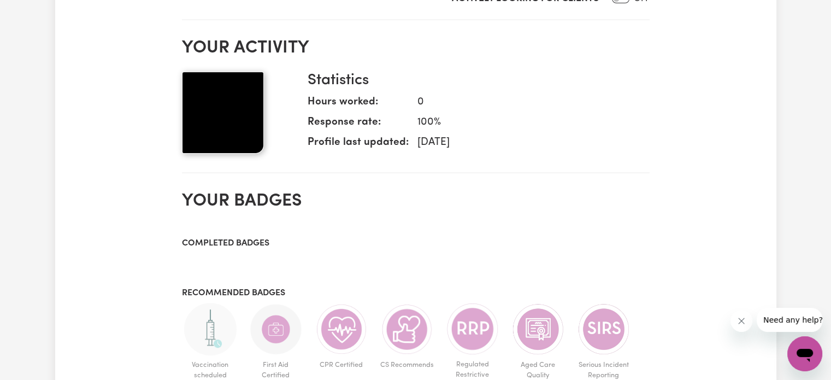
scroll to position [656, 0]
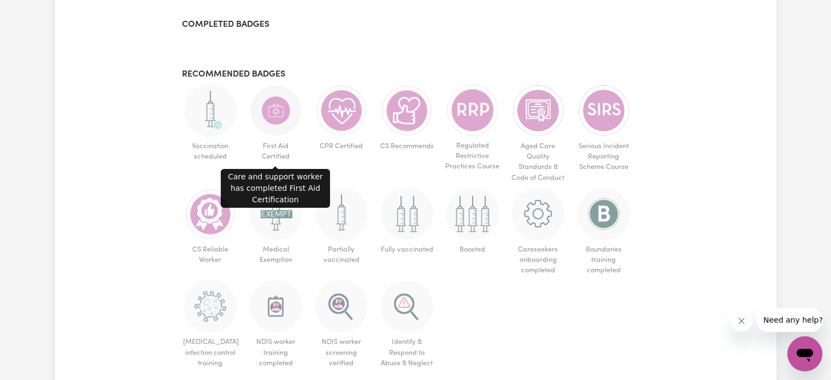
click at [281, 116] on img at bounding box center [276, 110] width 52 height 52
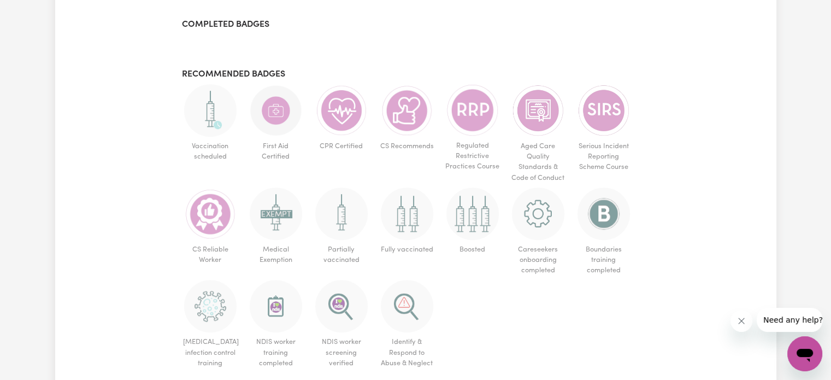
click at [281, 116] on img at bounding box center [276, 110] width 52 height 52
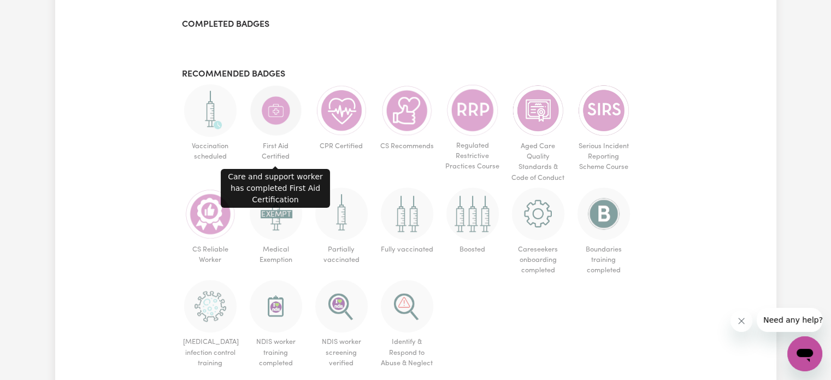
click at [281, 116] on img at bounding box center [276, 110] width 52 height 52
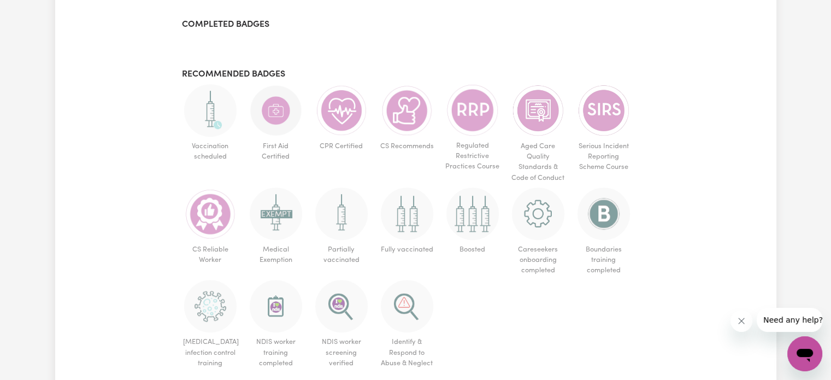
click at [273, 130] on img at bounding box center [276, 110] width 52 height 52
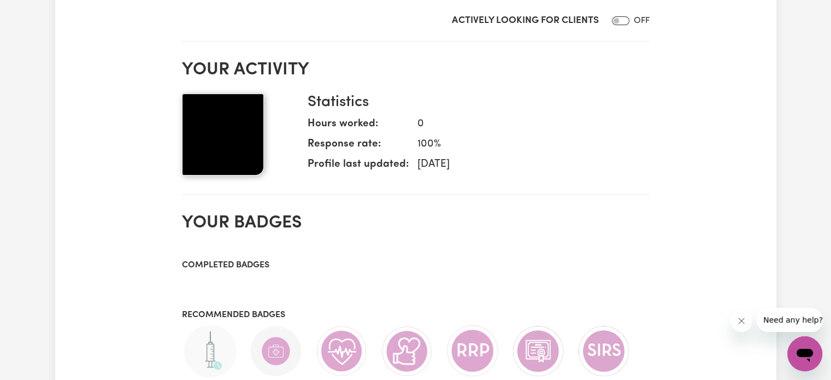
scroll to position [273, 0]
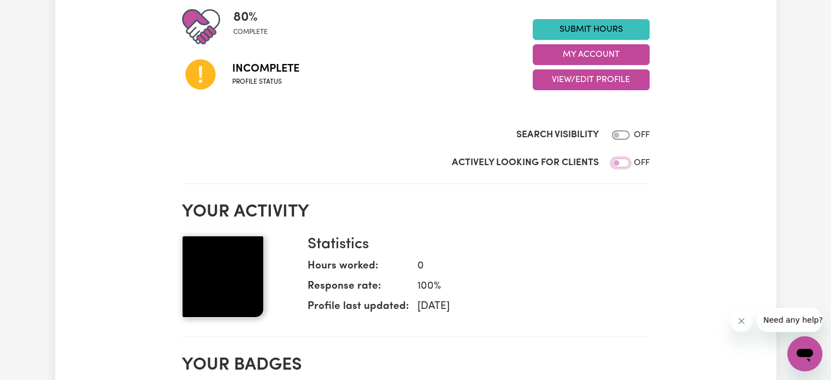
click at [621, 162] on input "Actively Looking for Clients" at bounding box center [620, 162] width 17 height 9
checkbox input "true"
click at [622, 134] on input "Search Visibility" at bounding box center [620, 135] width 17 height 9
checkbox input "true"
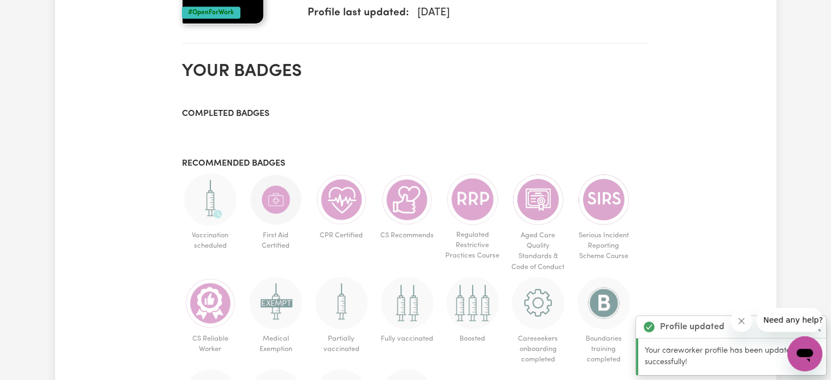
scroll to position [601, 0]
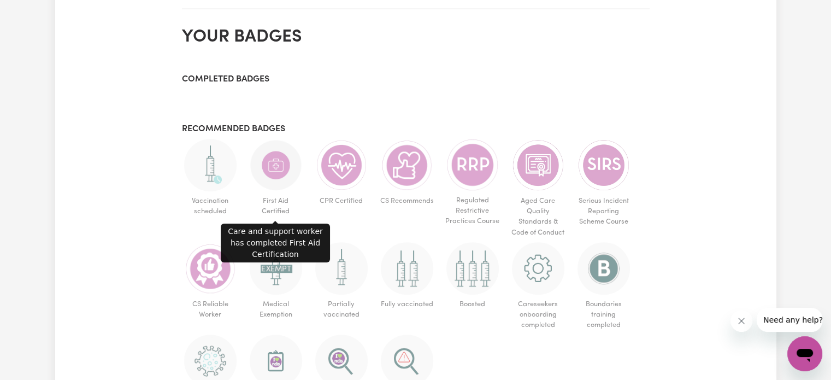
click at [279, 172] on img at bounding box center [276, 165] width 52 height 52
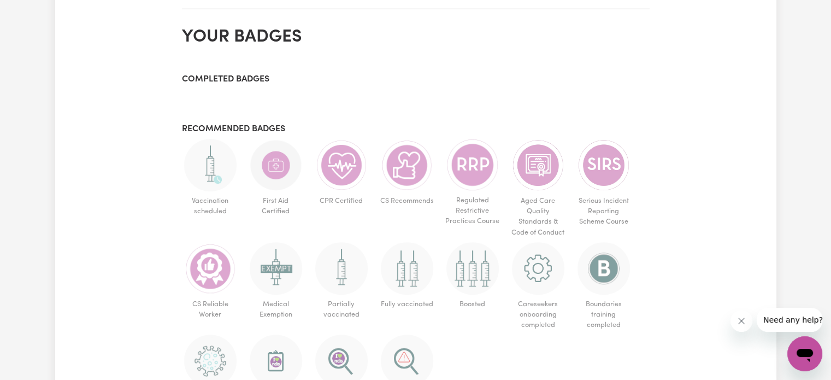
click at [279, 172] on img at bounding box center [276, 165] width 52 height 52
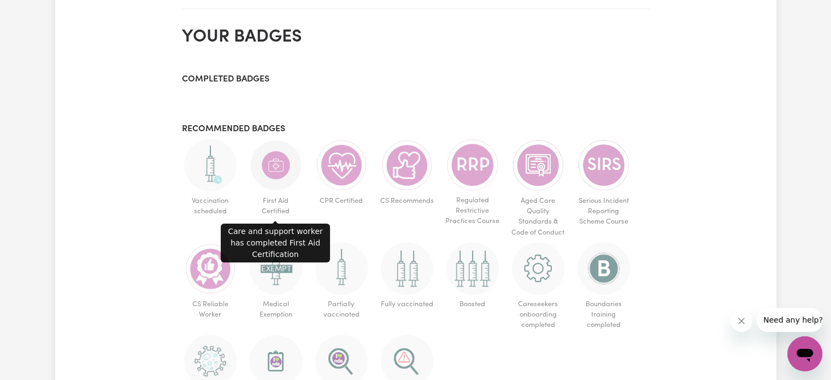
click at [280, 172] on img at bounding box center [276, 165] width 52 height 52
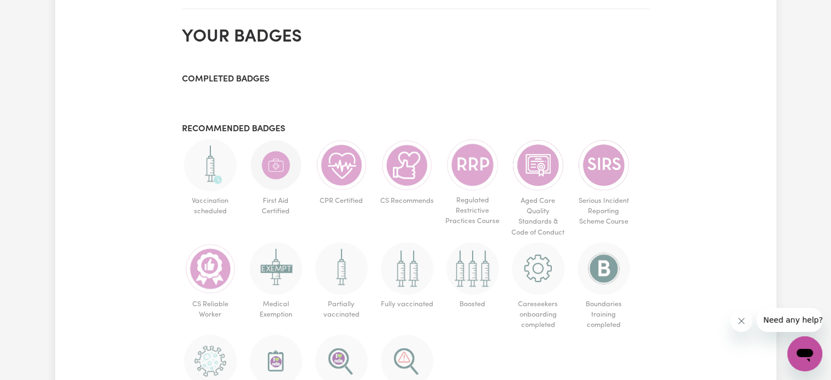
click at [280, 172] on img at bounding box center [276, 165] width 52 height 52
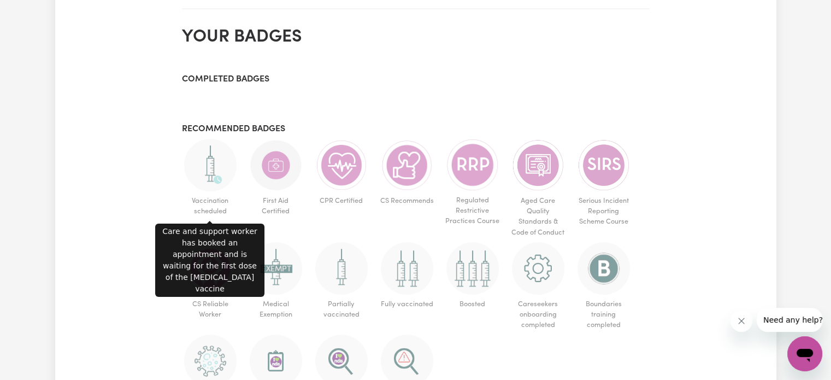
click at [214, 178] on img at bounding box center [210, 165] width 52 height 52
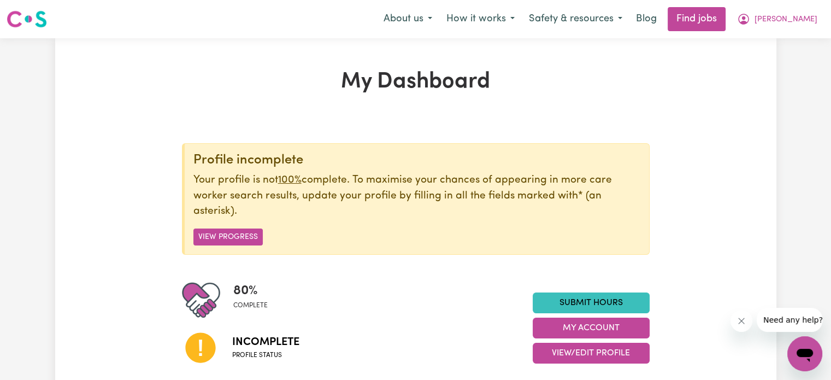
scroll to position [109, 0]
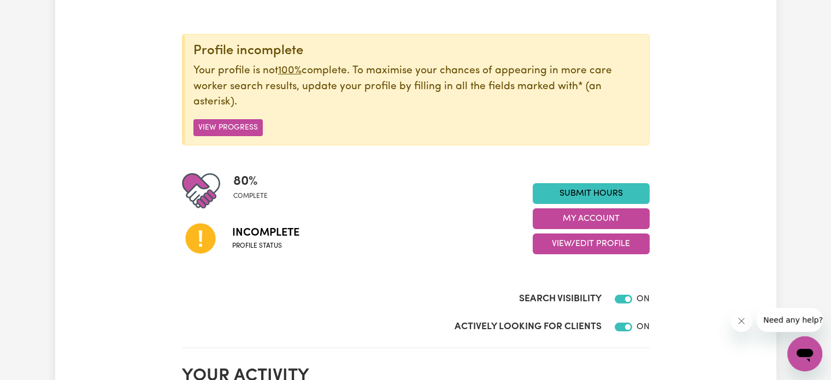
click at [197, 240] on icon at bounding box center [200, 239] width 30 height 30
click at [269, 236] on span "Incomplete" at bounding box center [265, 233] width 67 height 16
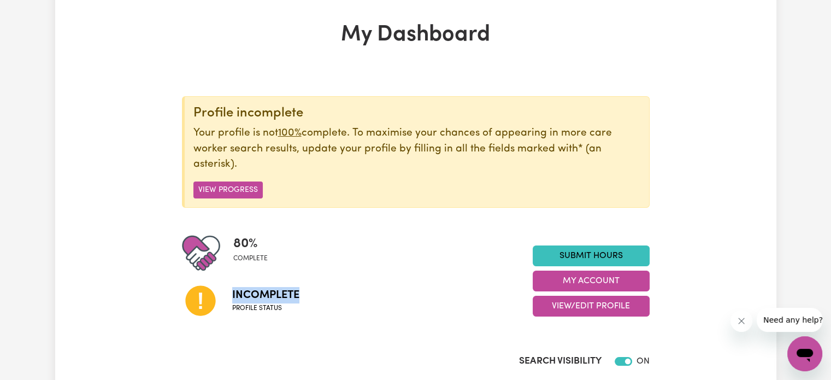
scroll to position [0, 0]
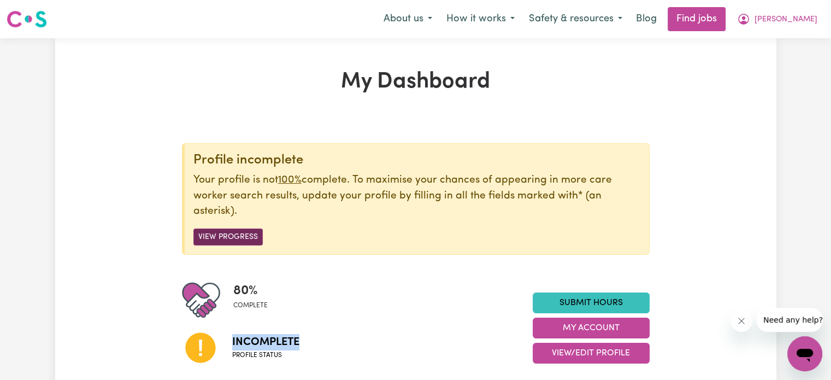
click at [232, 231] on button "View Progress" at bounding box center [227, 236] width 69 height 17
click at [238, 236] on button "View Progress" at bounding box center [227, 236] width 69 height 17
click at [238, 235] on button "View Progress" at bounding box center [227, 236] width 69 height 17
